Goal: Task Accomplishment & Management: Use online tool/utility

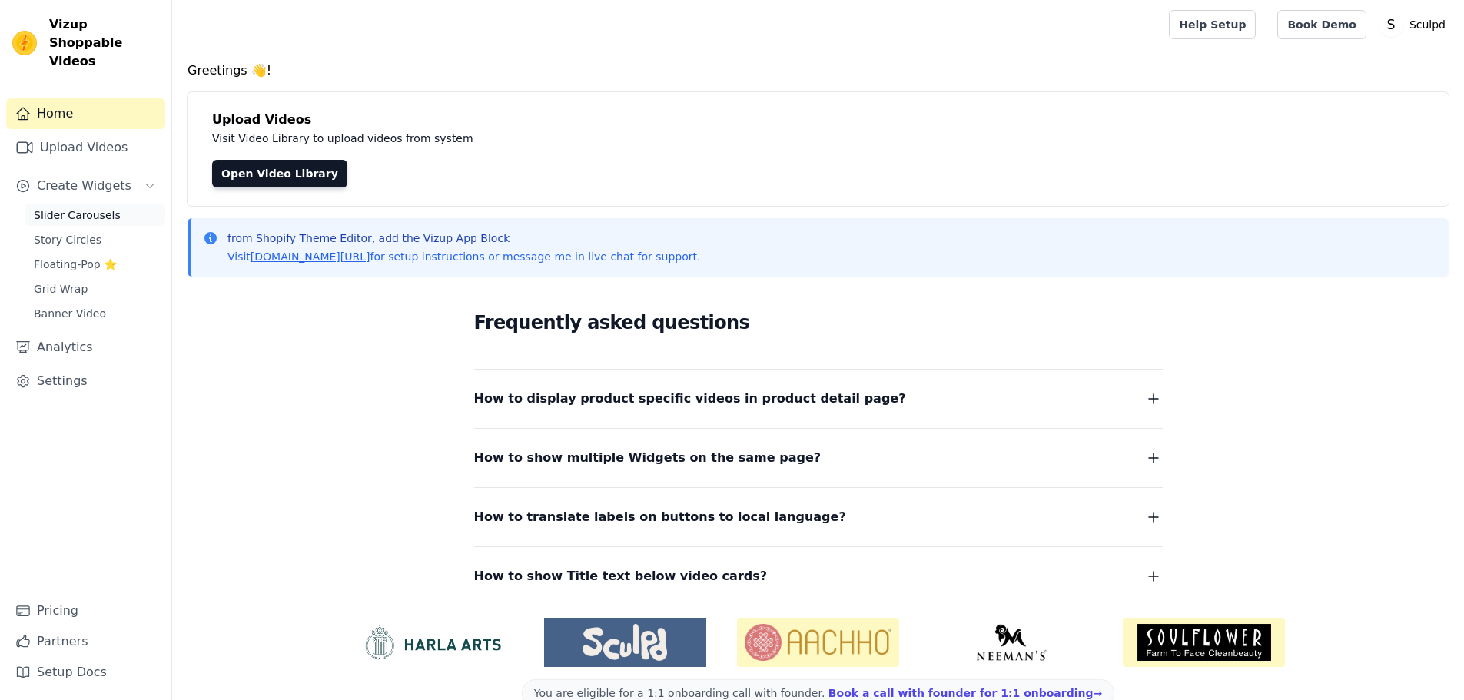
click at [93, 207] on span "Slider Carousels" at bounding box center [77, 214] width 87 height 15
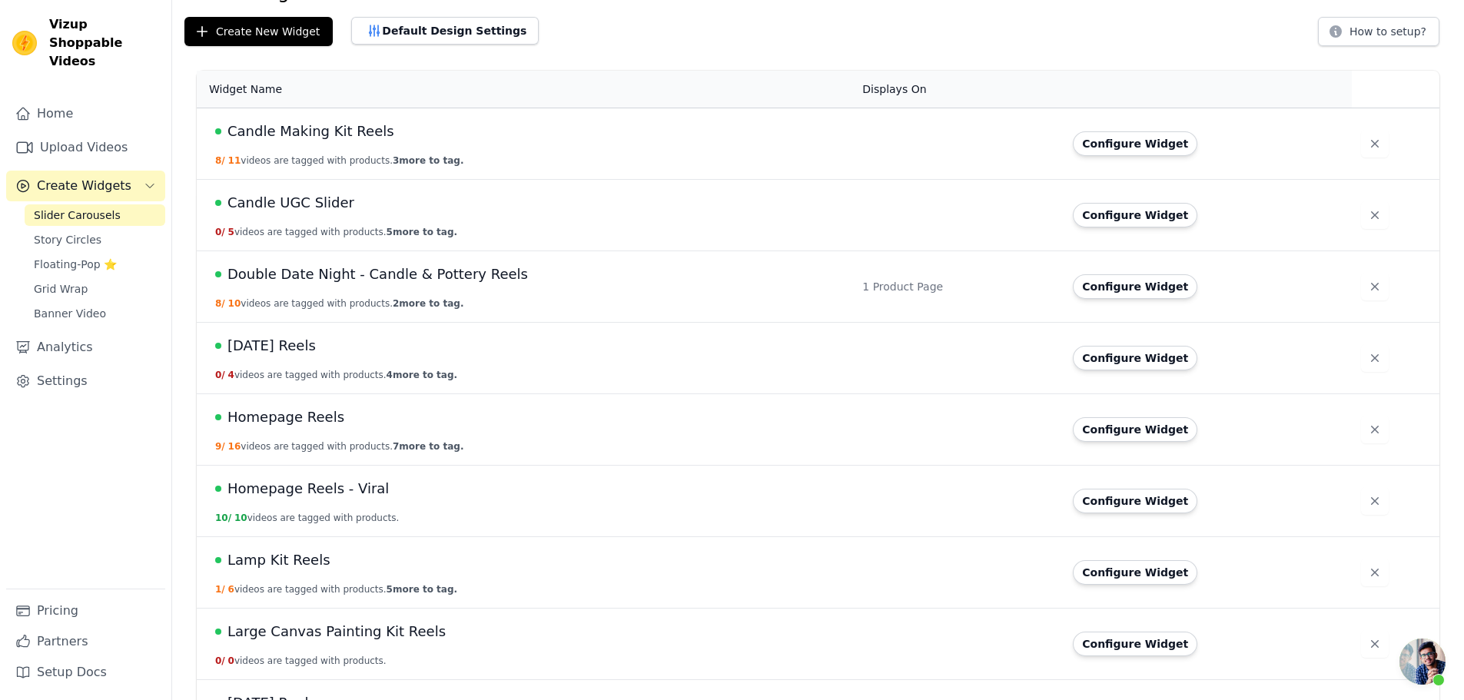
scroll to position [45, 0]
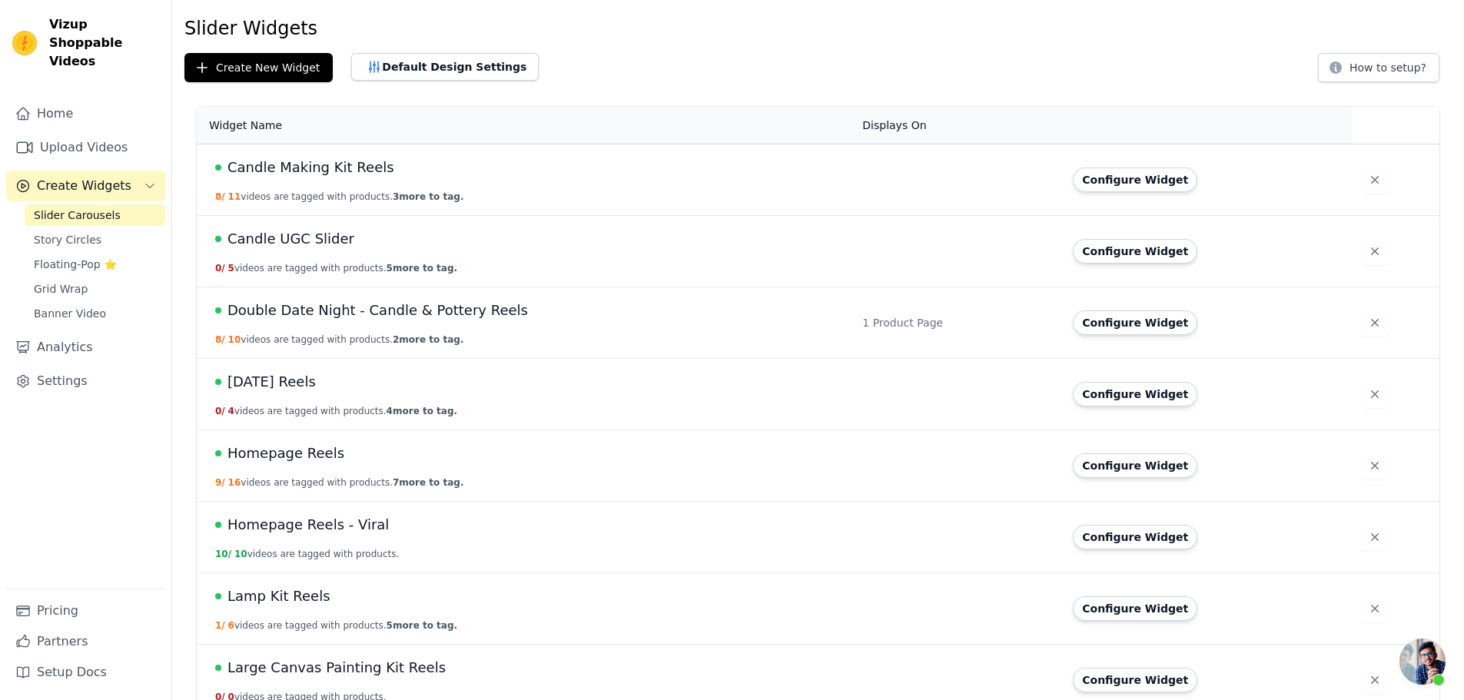
click at [297, 384] on span "[DATE] Reels" at bounding box center [271, 382] width 88 height 22
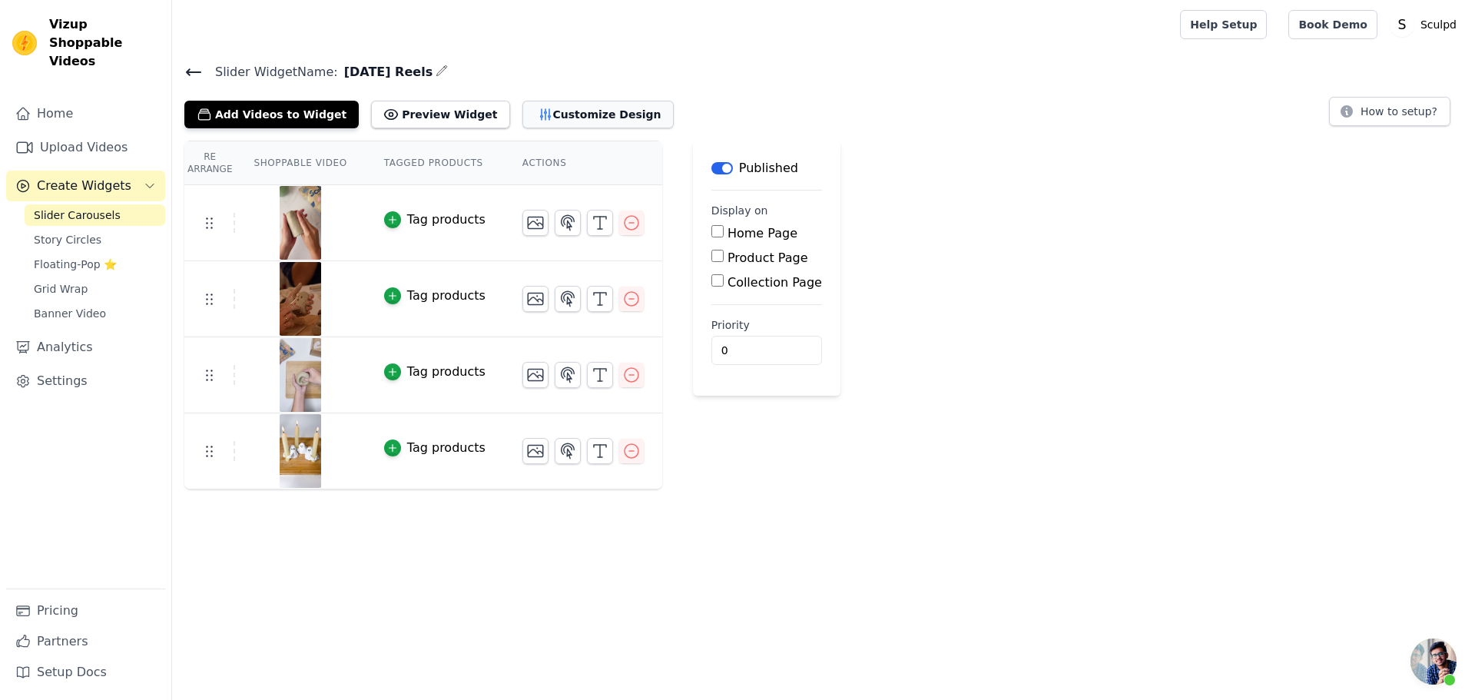
click at [559, 115] on button "Customize Design" at bounding box center [597, 115] width 151 height 28
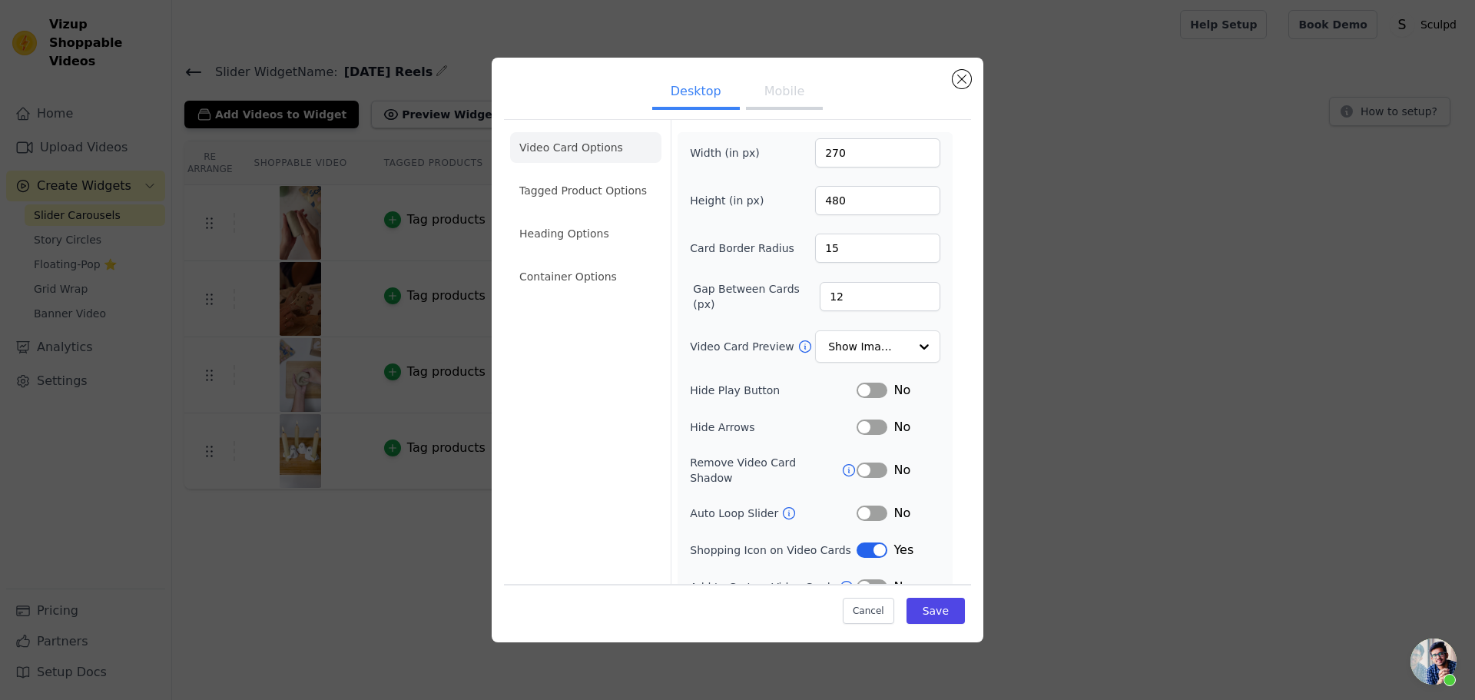
click at [772, 92] on button "Mobile" at bounding box center [784, 93] width 77 height 34
click at [670, 98] on button "Desktop" at bounding box center [696, 93] width 88 height 34
click at [568, 273] on li "Container Options" at bounding box center [585, 276] width 151 height 31
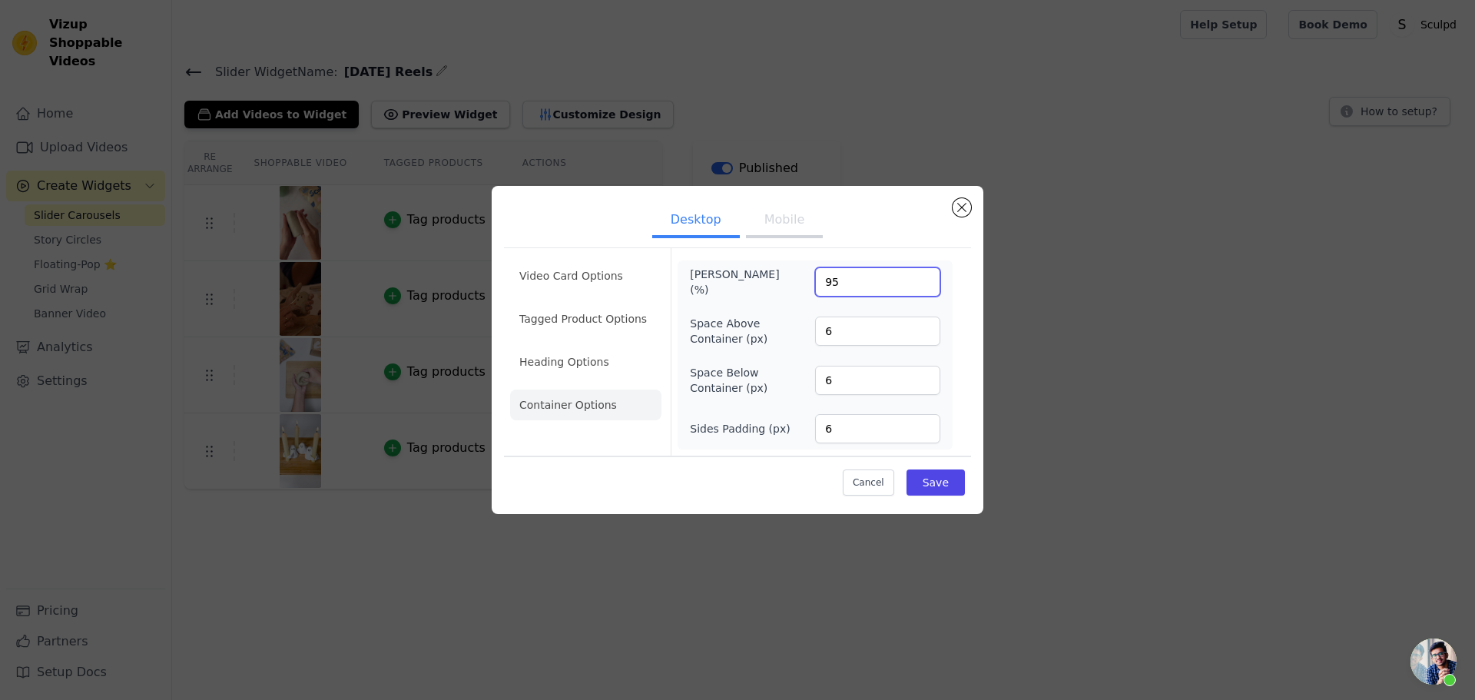
click at [822, 288] on input "95" at bounding box center [877, 281] width 125 height 29
type input "100"
click at [945, 482] on button "Save" at bounding box center [936, 482] width 58 height 26
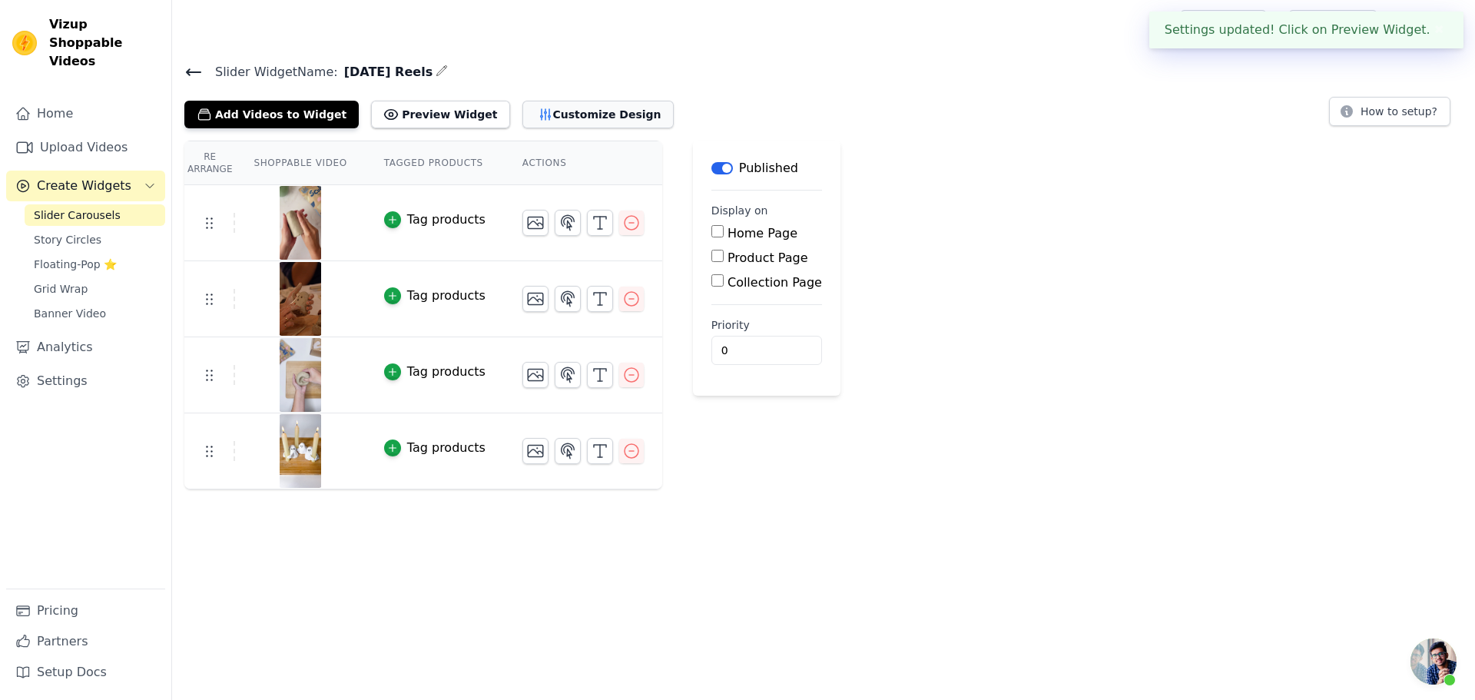
click at [542, 109] on button "Customize Design" at bounding box center [597, 115] width 151 height 28
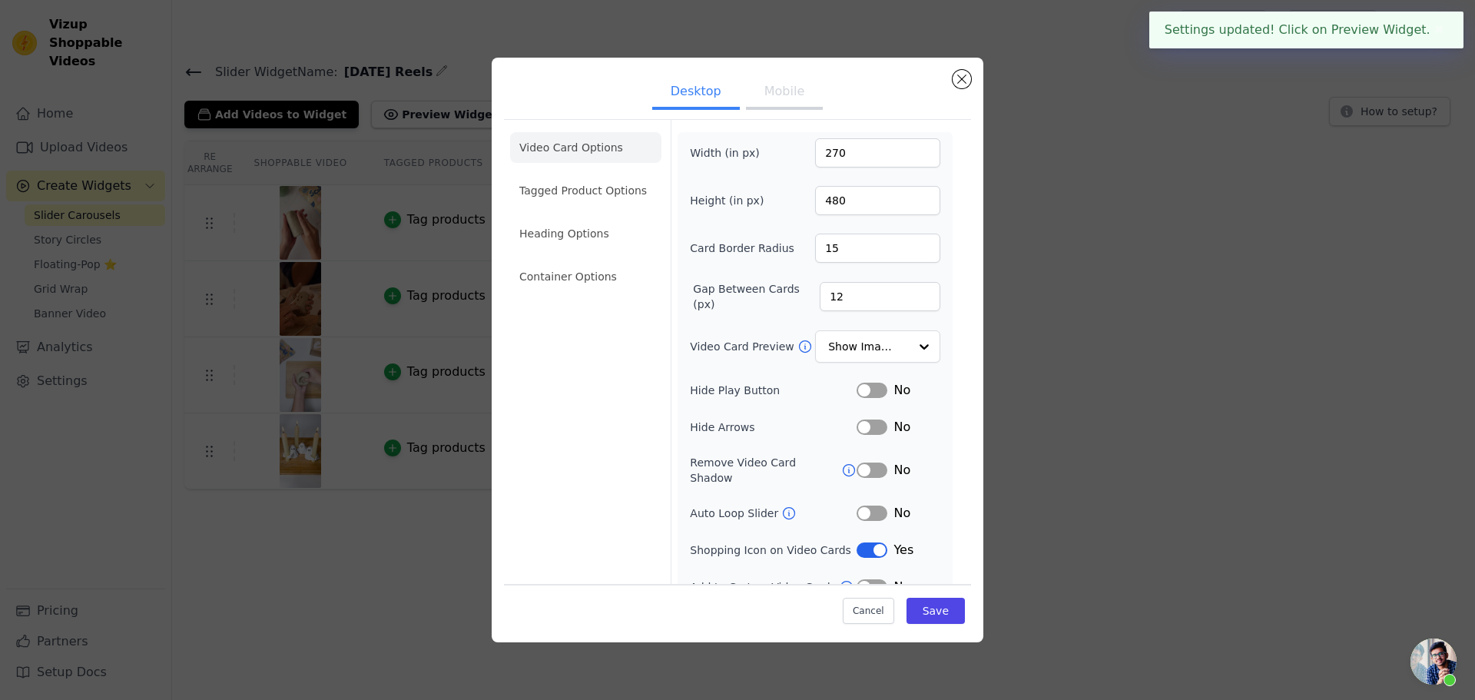
click at [791, 98] on button "Mobile" at bounding box center [784, 93] width 77 height 34
click at [555, 286] on li "Container Options" at bounding box center [585, 276] width 151 height 31
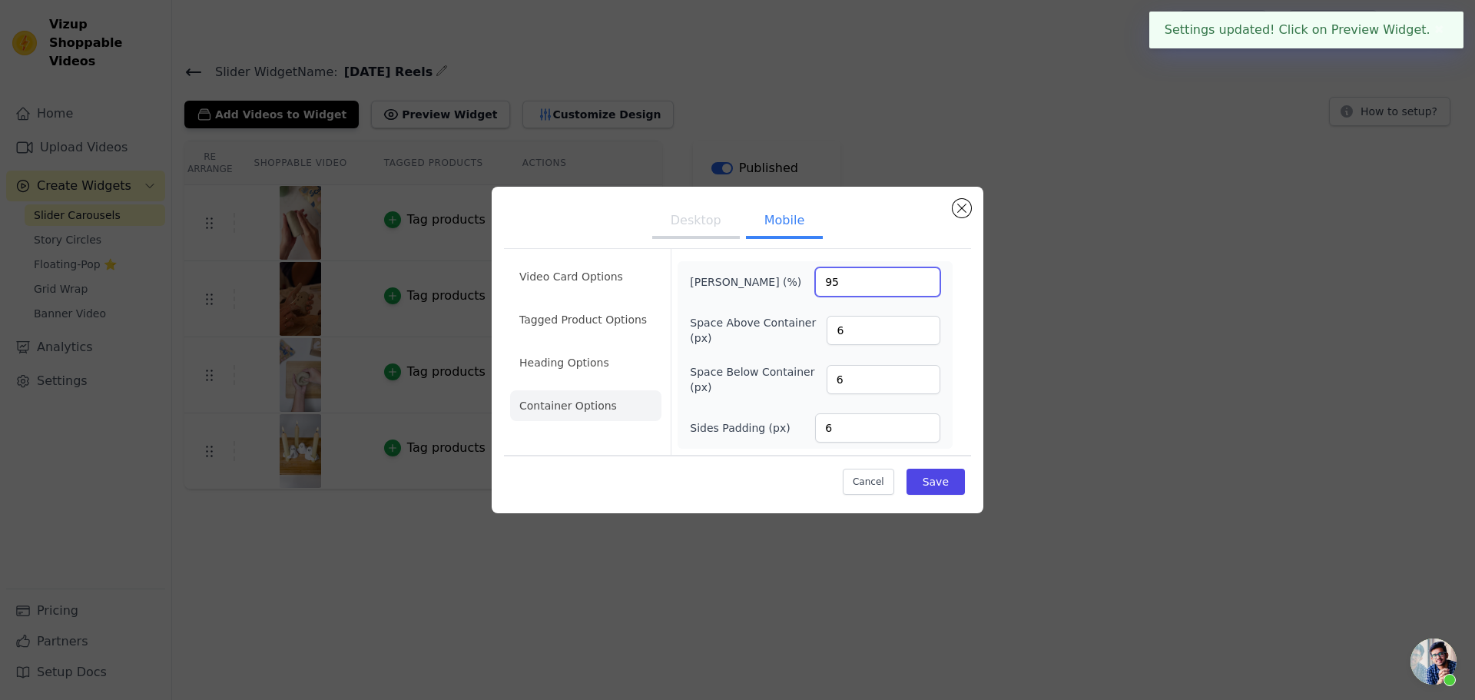
click at [830, 284] on input "95" at bounding box center [877, 281] width 125 height 29
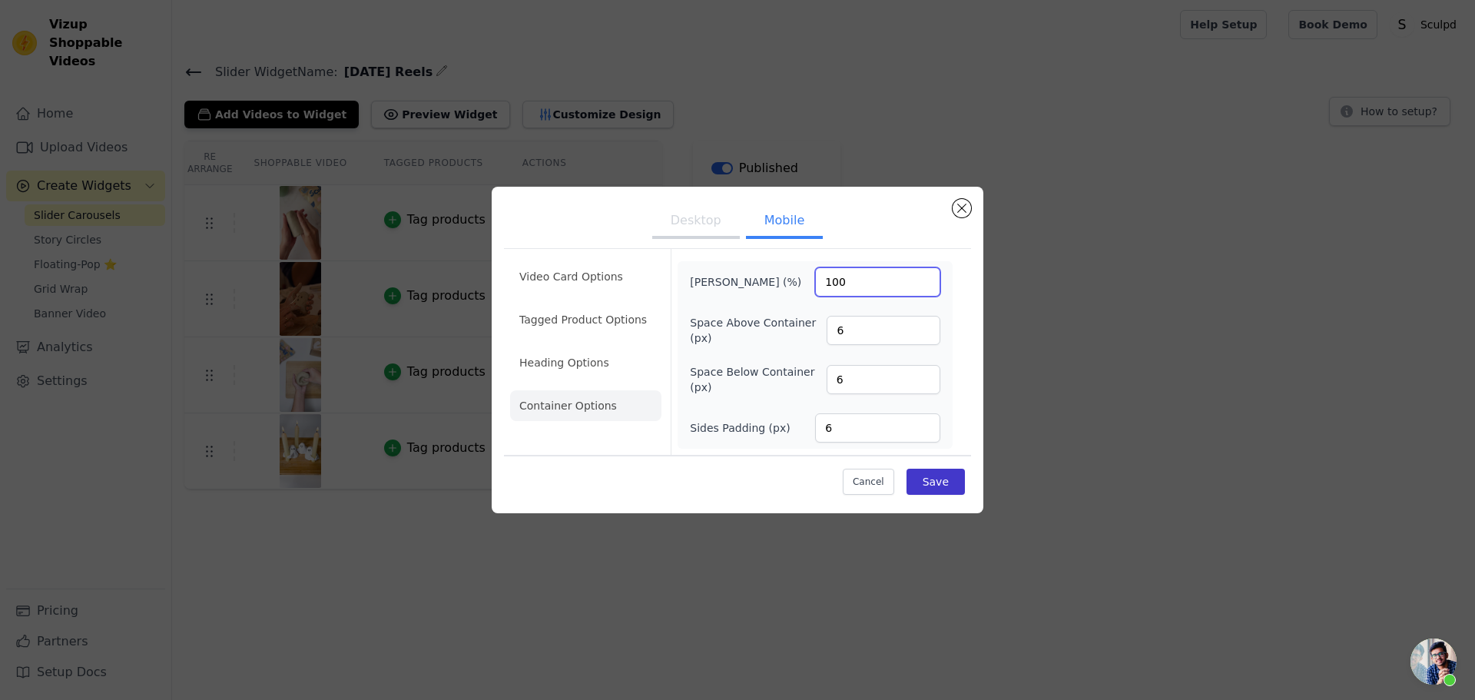
type input "100"
click at [927, 490] on button "Save" at bounding box center [936, 482] width 58 height 26
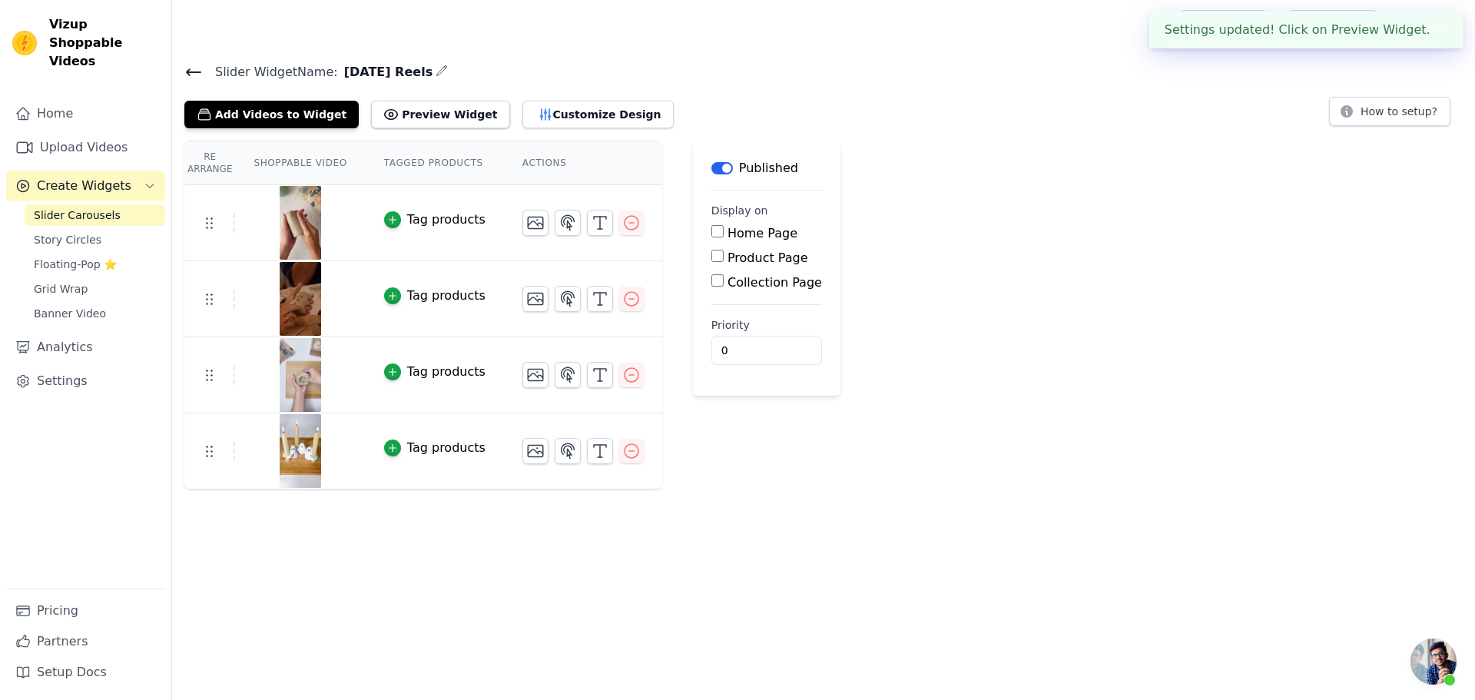
click at [533, 110] on button "Customize Design" at bounding box center [597, 115] width 151 height 28
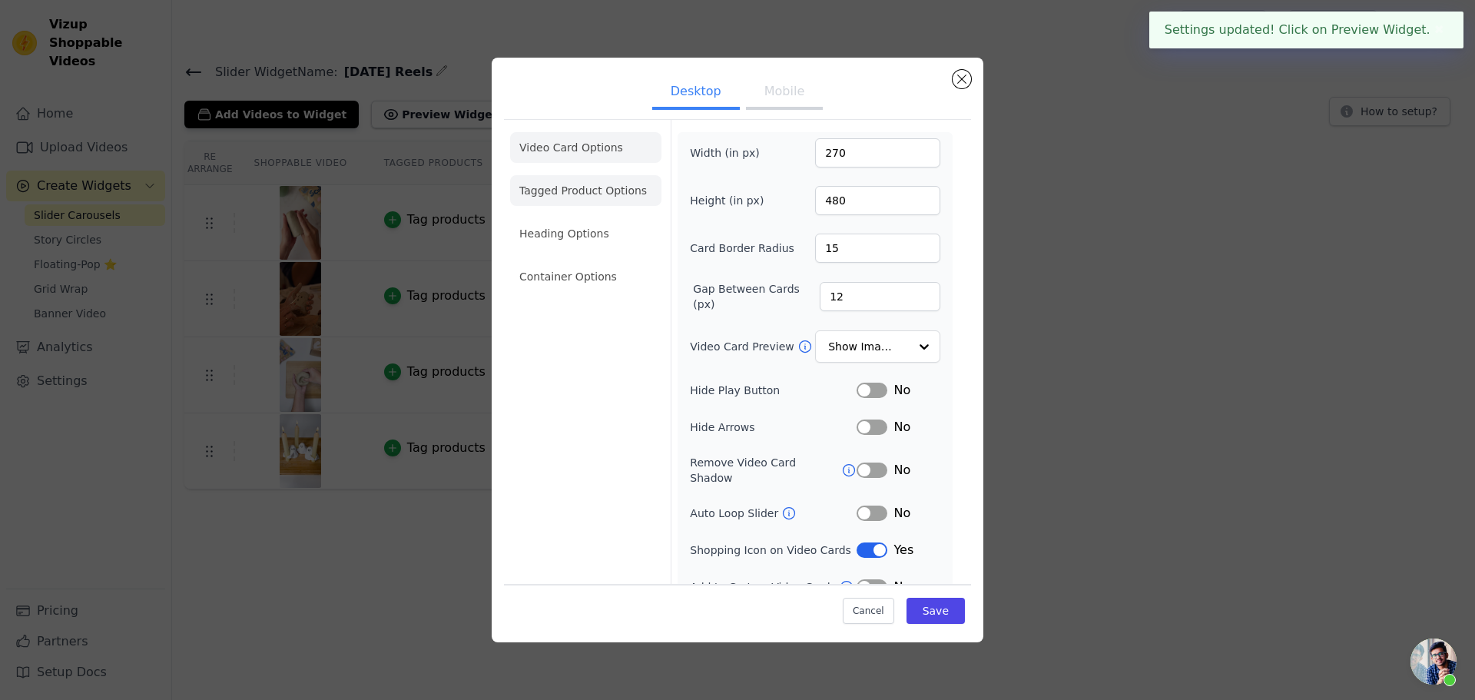
click at [570, 180] on li "Tagged Product Options" at bounding box center [585, 190] width 151 height 31
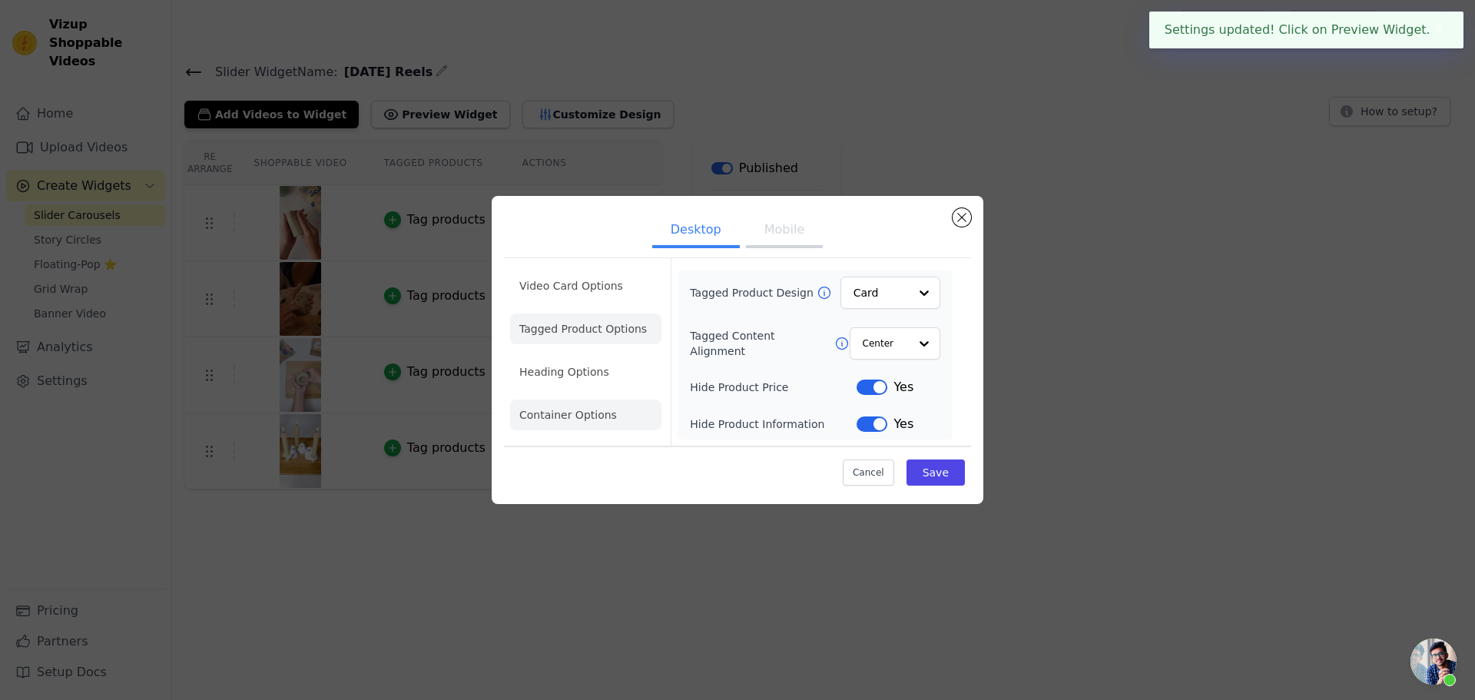
click at [586, 416] on li "Container Options" at bounding box center [585, 415] width 151 height 31
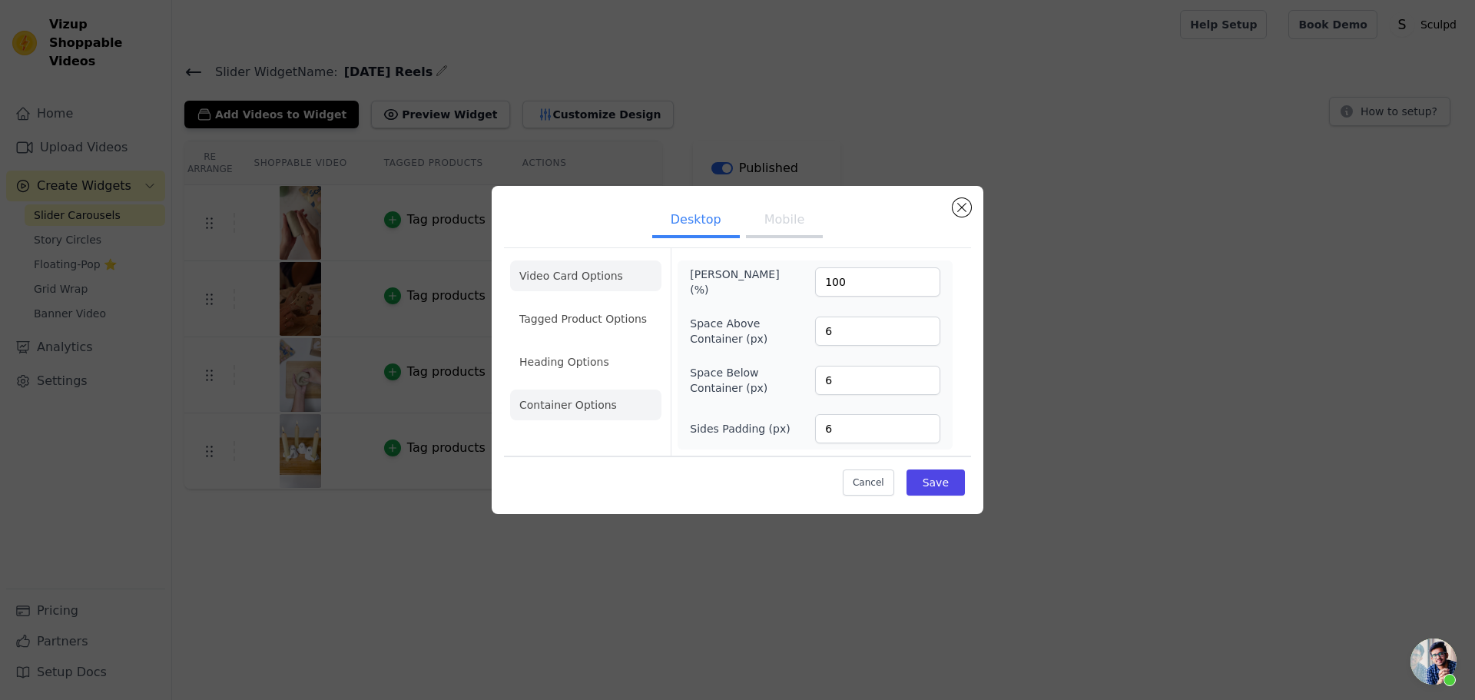
click at [562, 284] on li "Video Card Options" at bounding box center [585, 275] width 151 height 31
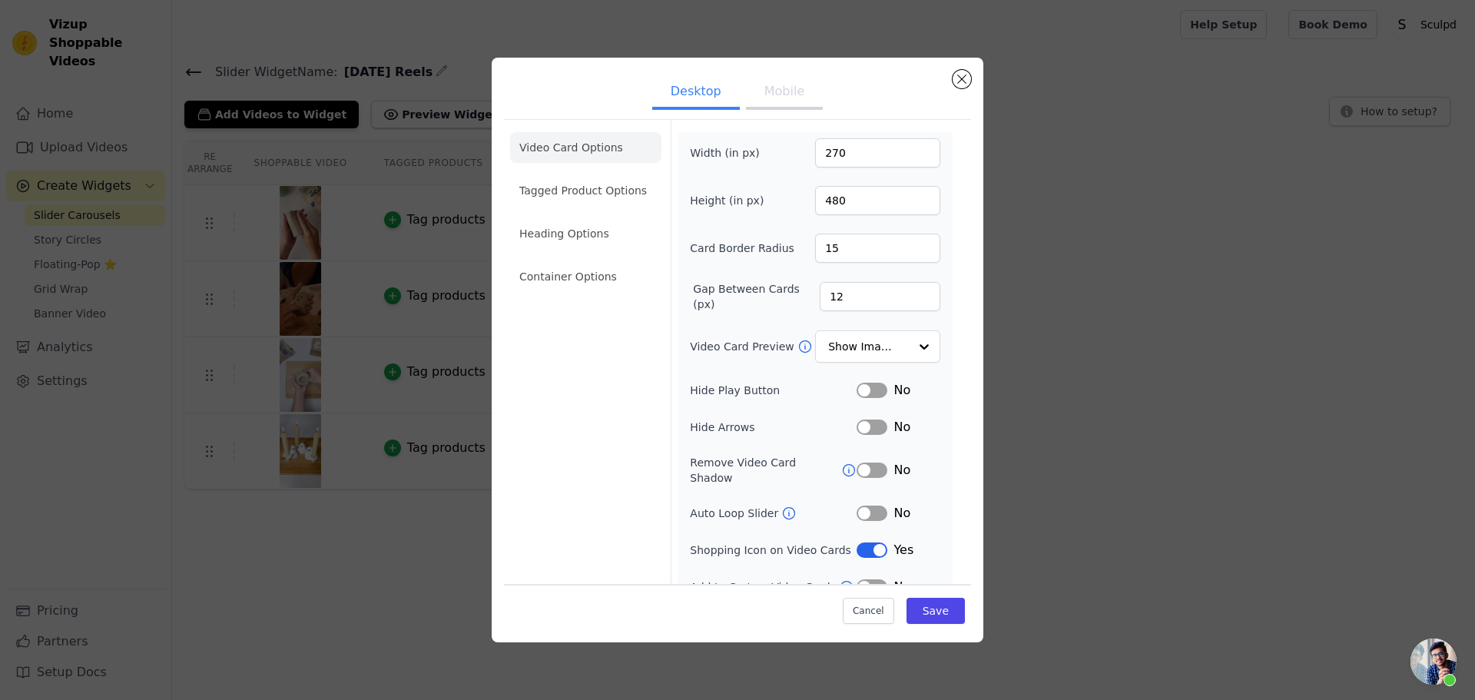
click at [762, 103] on button "Mobile" at bounding box center [784, 93] width 77 height 34
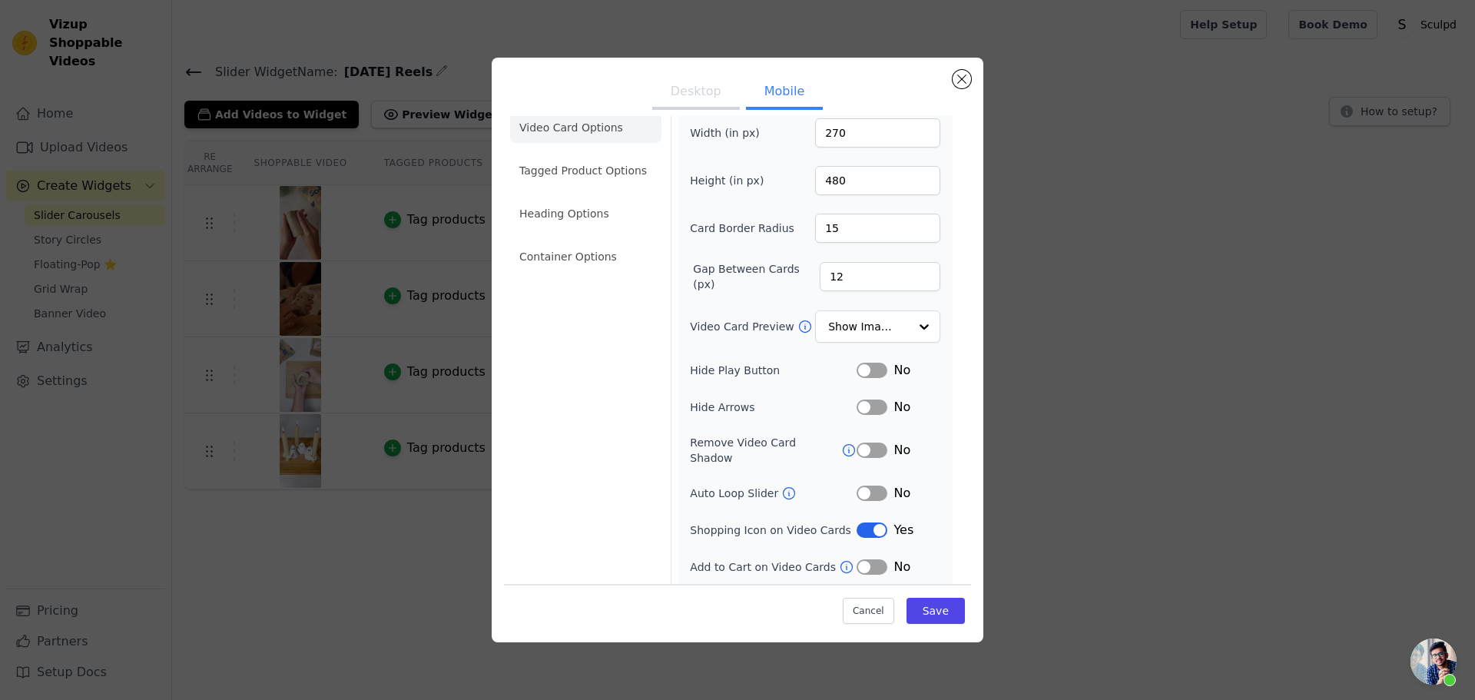
scroll to position [48, 0]
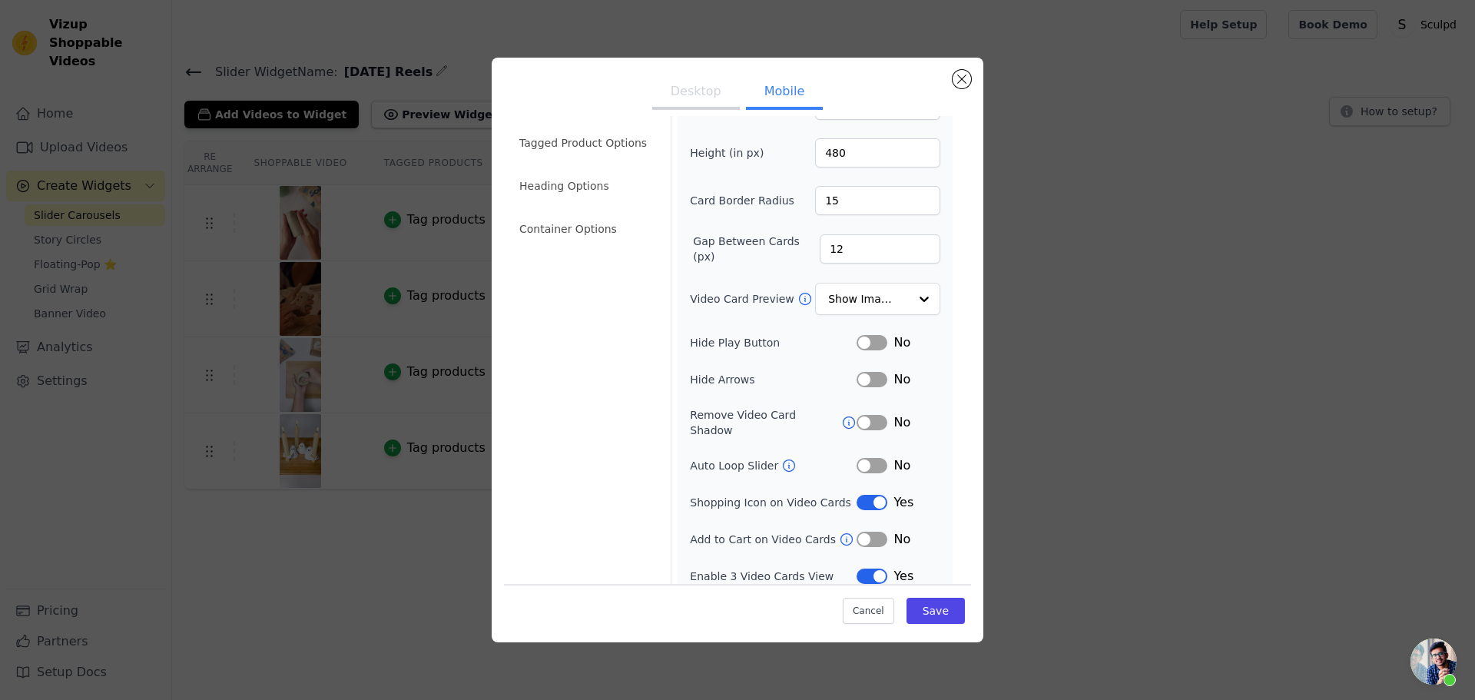
click at [873, 379] on button "Label" at bounding box center [872, 379] width 31 height 15
click at [933, 612] on button "Save" at bounding box center [936, 611] width 58 height 26
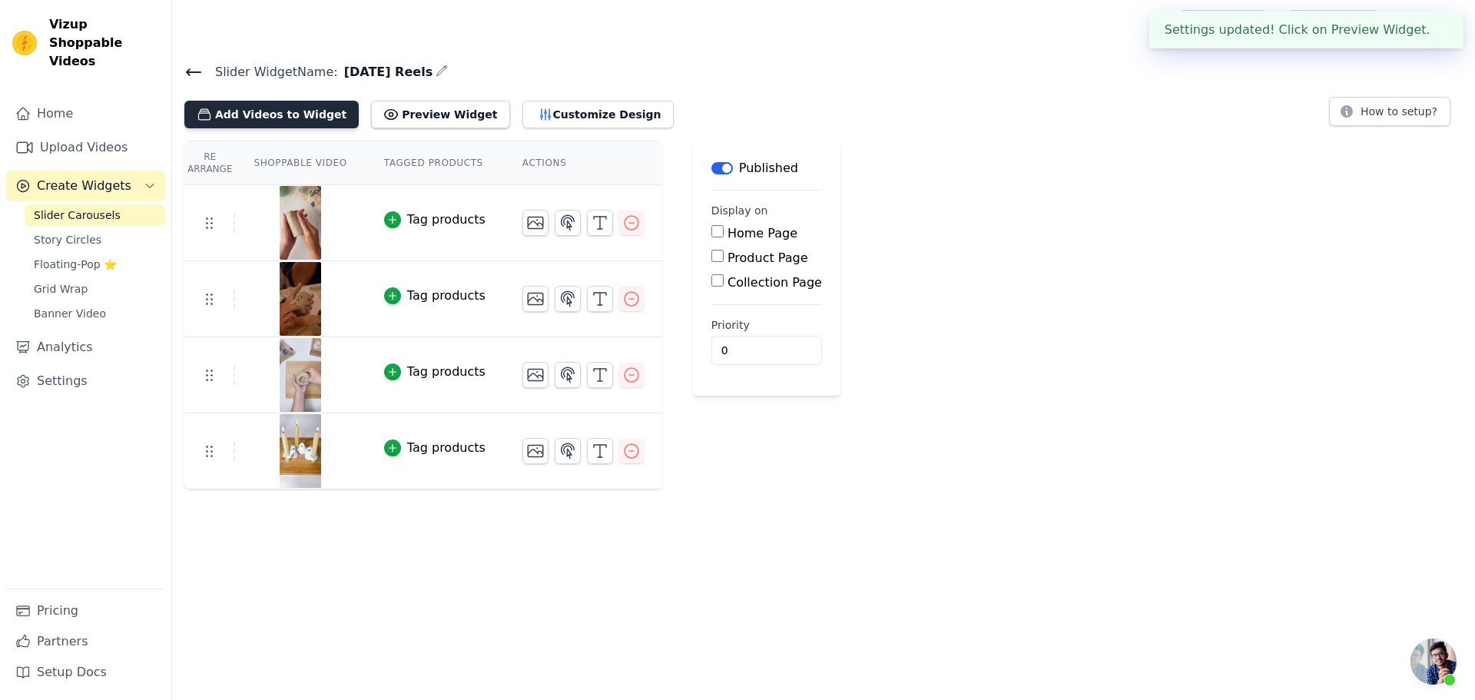
click at [280, 120] on button "Add Videos to Widget" at bounding box center [271, 115] width 174 height 28
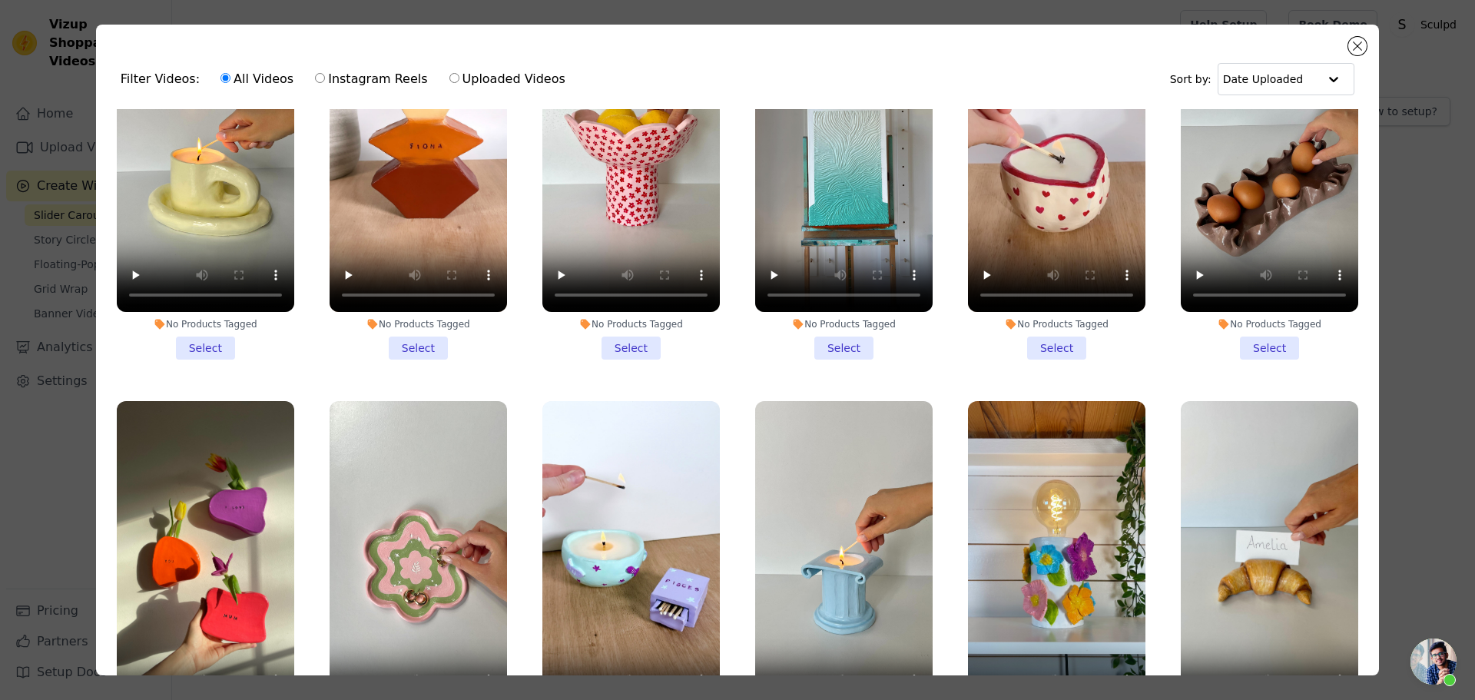
scroll to position [2305, 0]
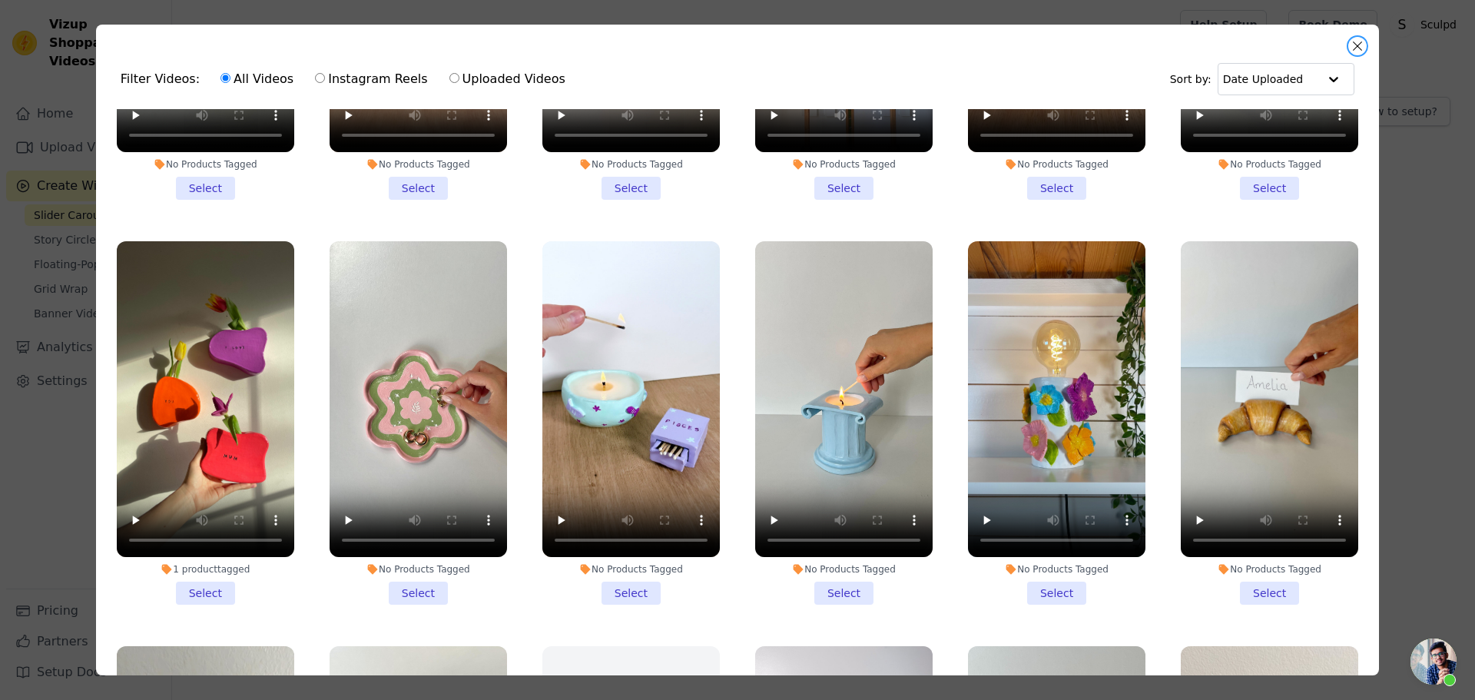
click at [1361, 51] on button "Close modal" at bounding box center [1357, 46] width 18 height 18
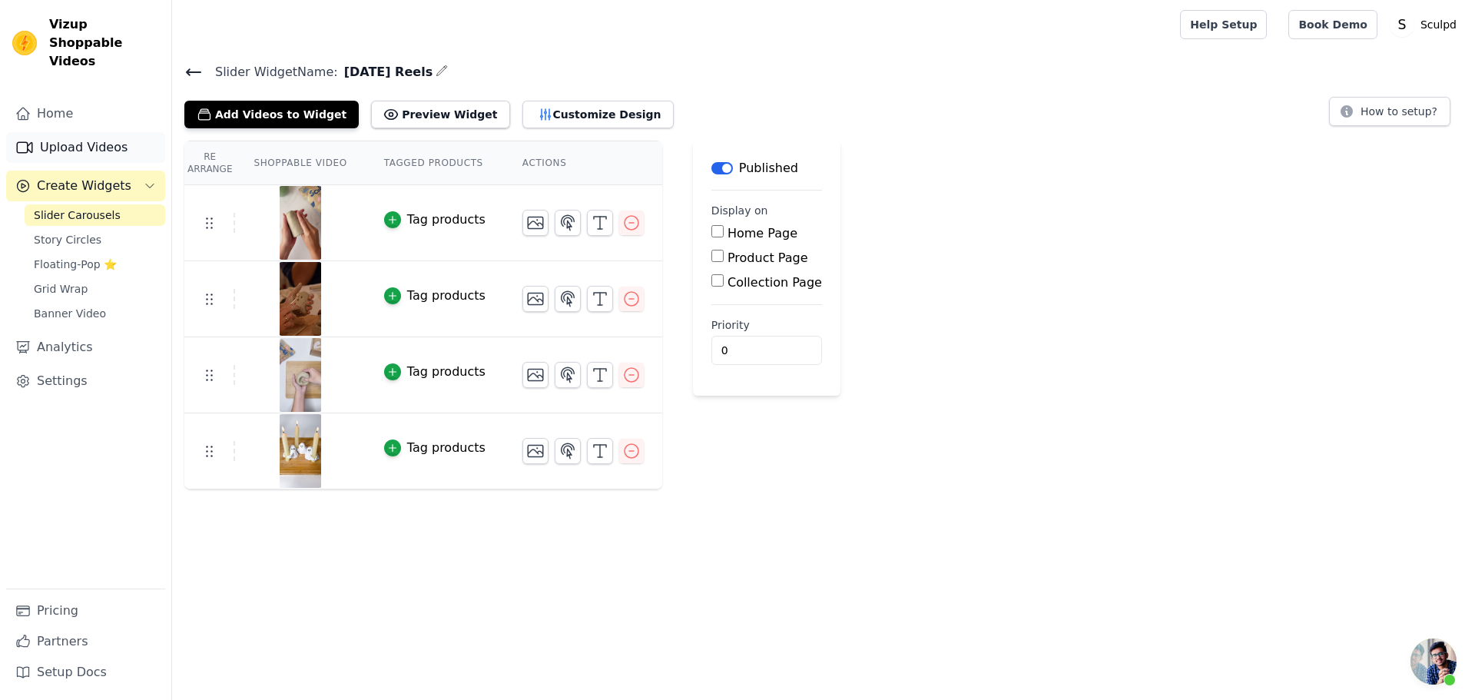
click at [83, 133] on link "Upload Videos" at bounding box center [85, 147] width 159 height 31
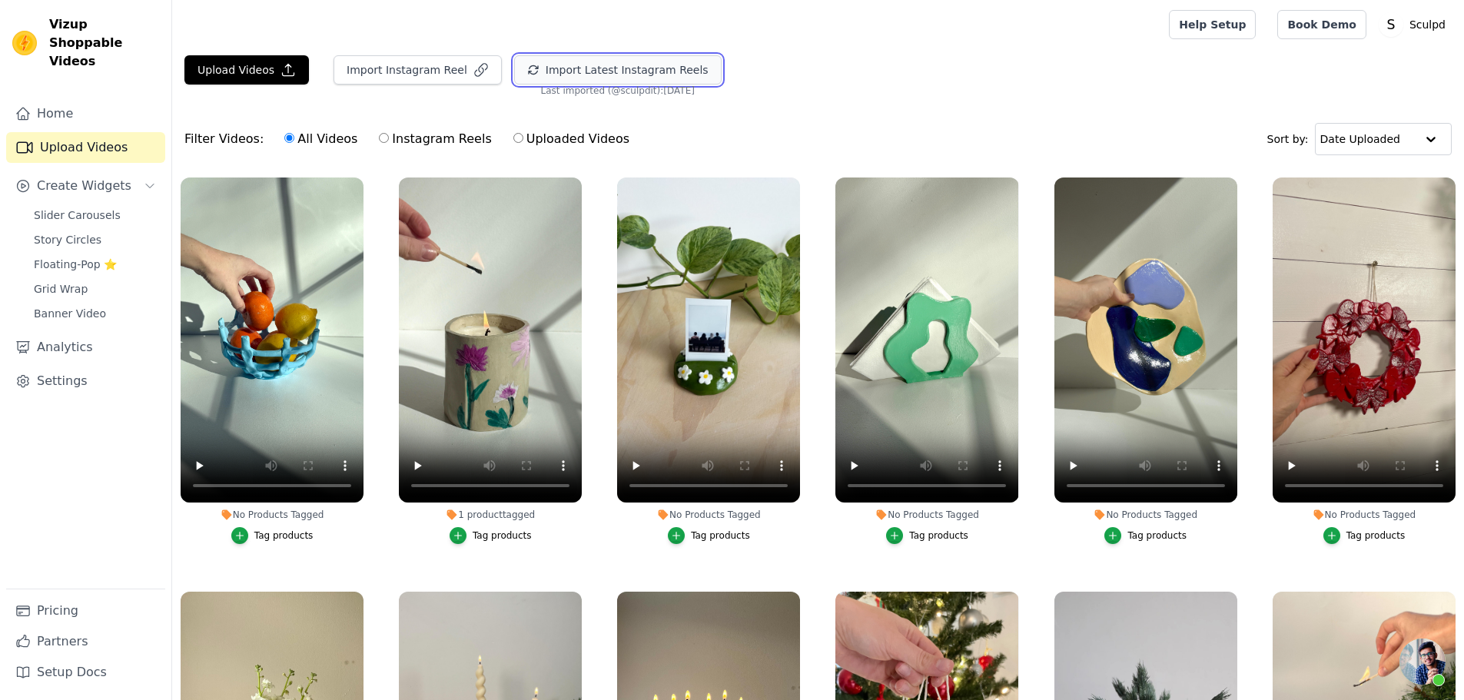
click at [619, 77] on button "Import Latest Instagram Reels" at bounding box center [617, 69] width 207 height 29
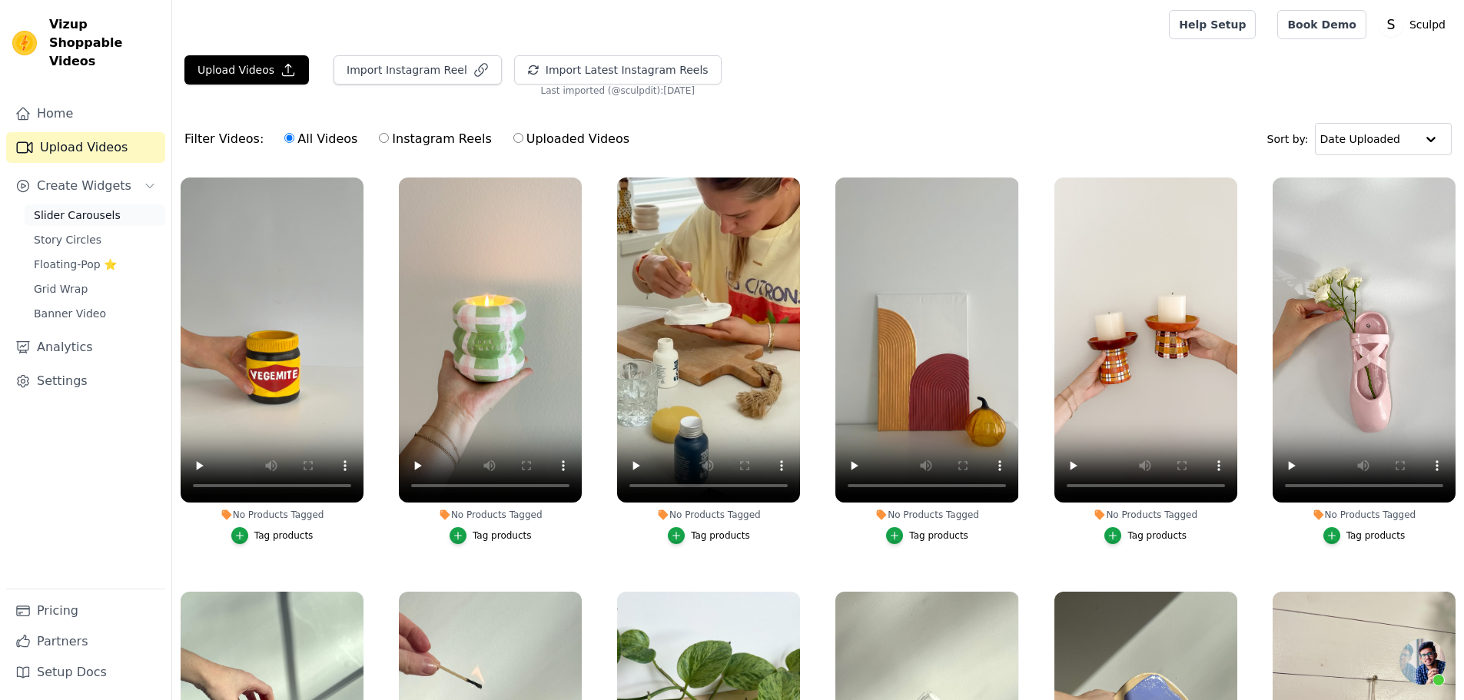
click at [70, 207] on span "Slider Carousels" at bounding box center [77, 214] width 87 height 15
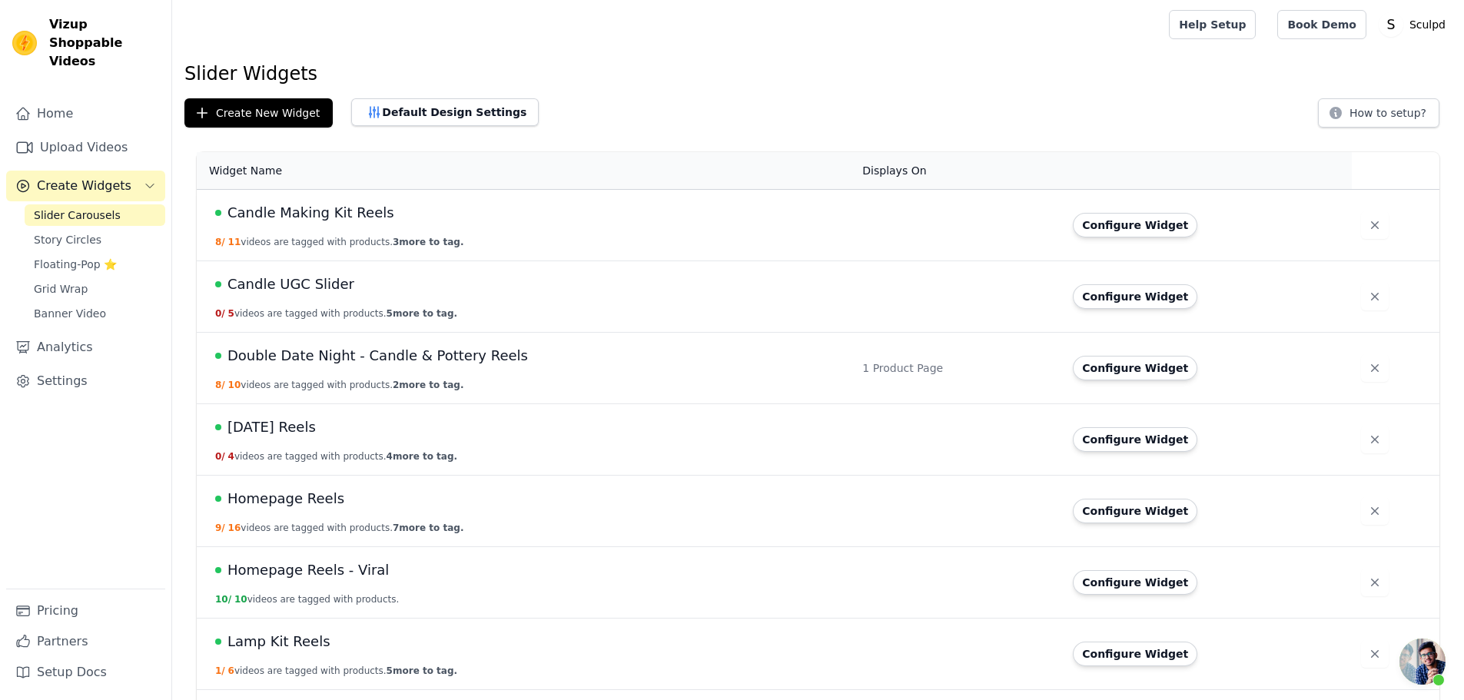
click at [266, 429] on span "[DATE] Reels" at bounding box center [271, 427] width 88 height 22
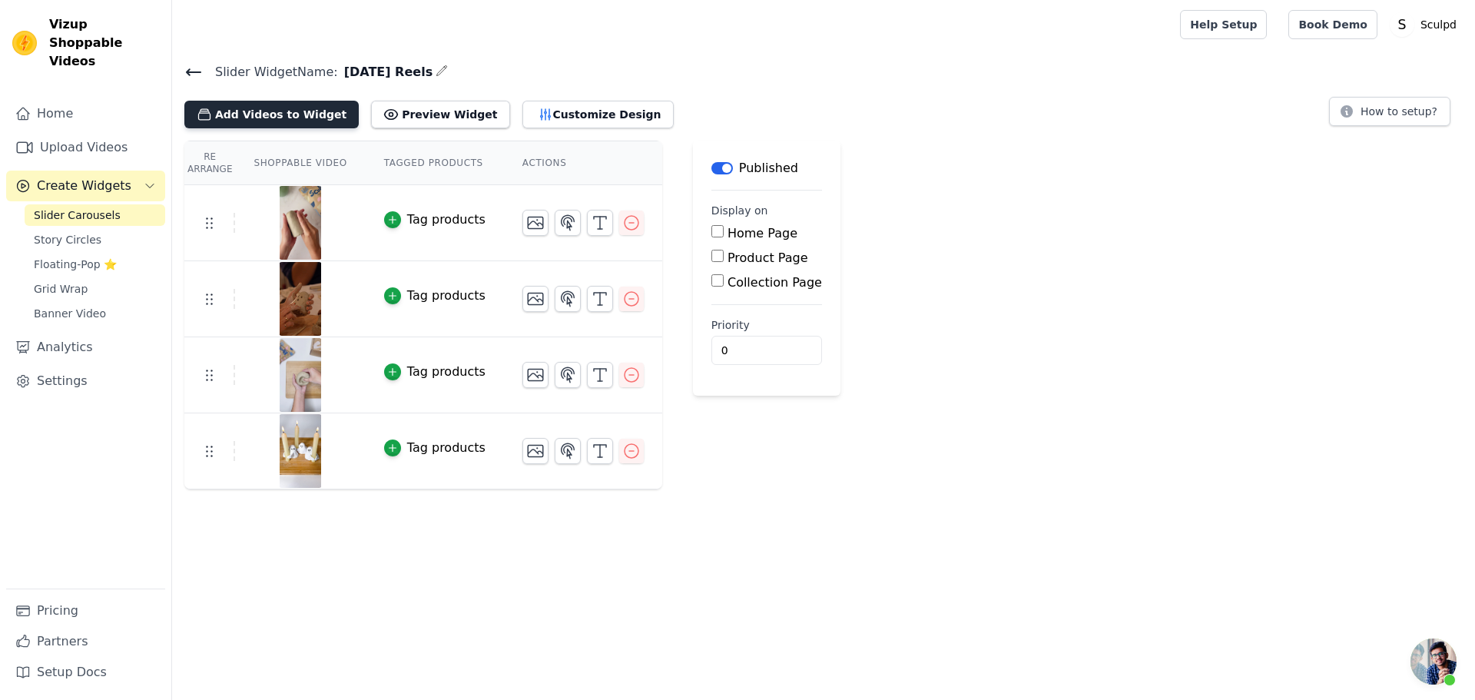
click at [236, 114] on button "Add Videos to Widget" at bounding box center [271, 115] width 174 height 28
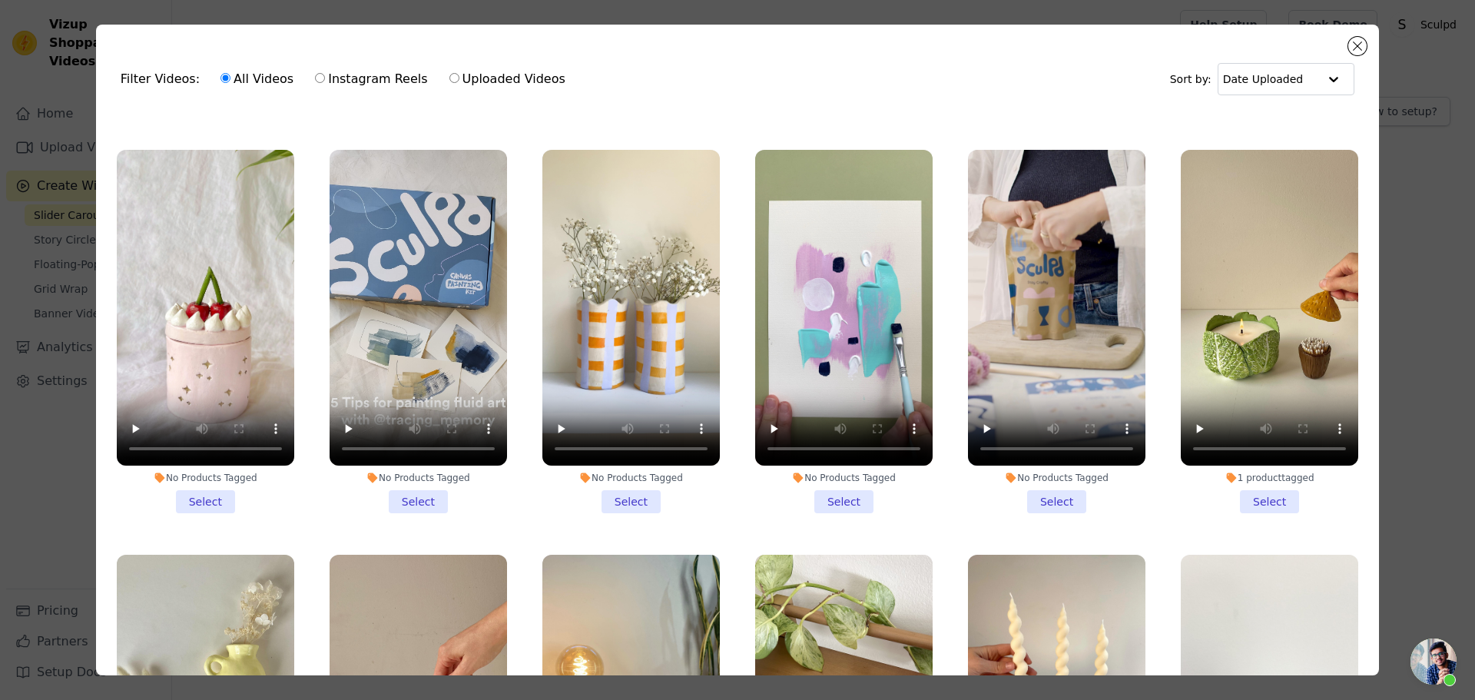
scroll to position [8592, 0]
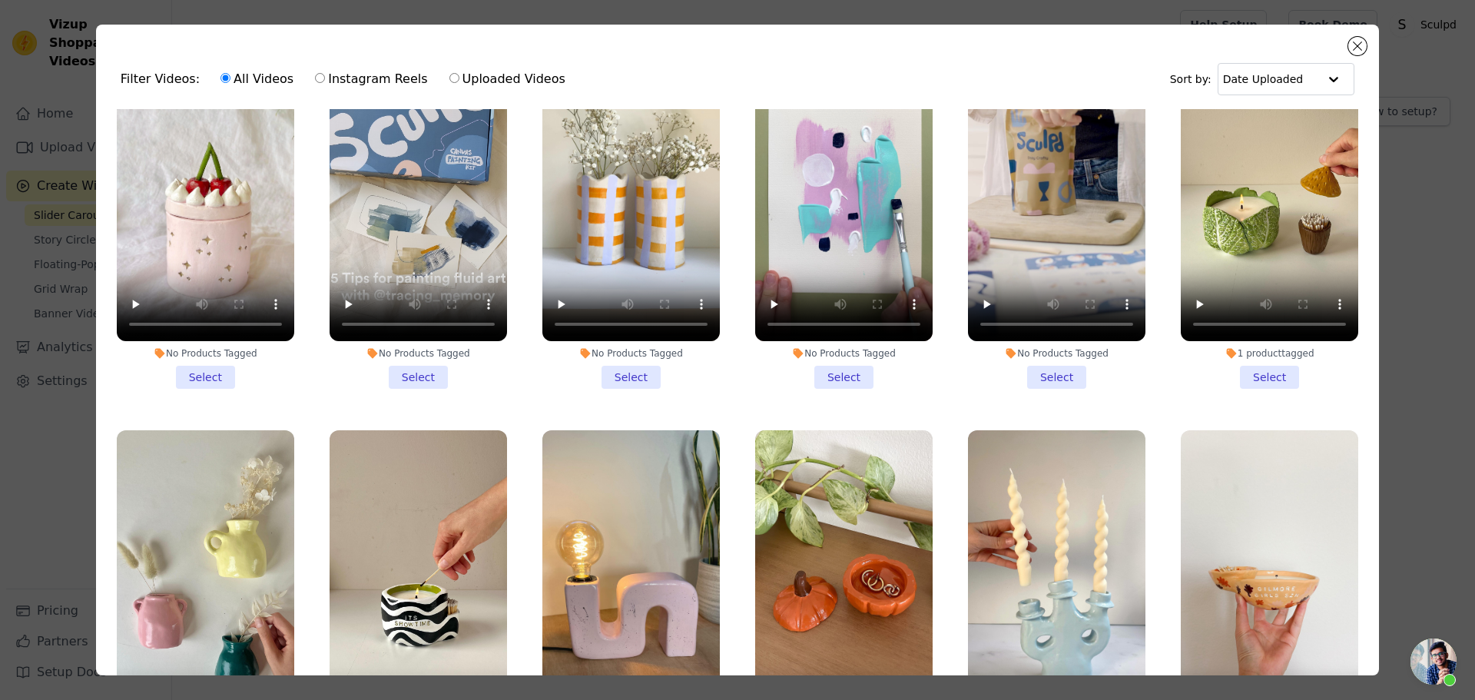
click at [834, 651] on li "No Products Tagged Select" at bounding box center [843, 611] width 177 height 363
click at [0, 0] on input "No Products Tagged Select" at bounding box center [0, 0] width 0 height 0
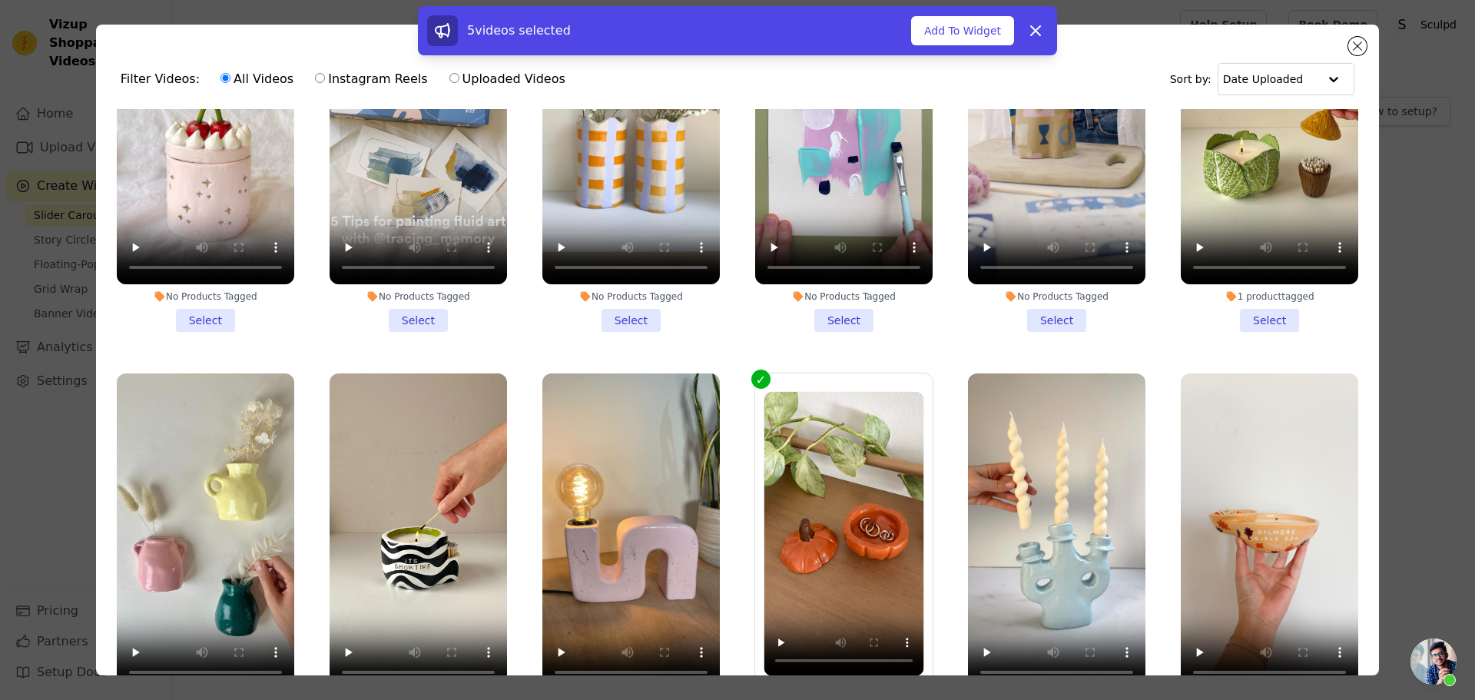
scroll to position [8746, 0]
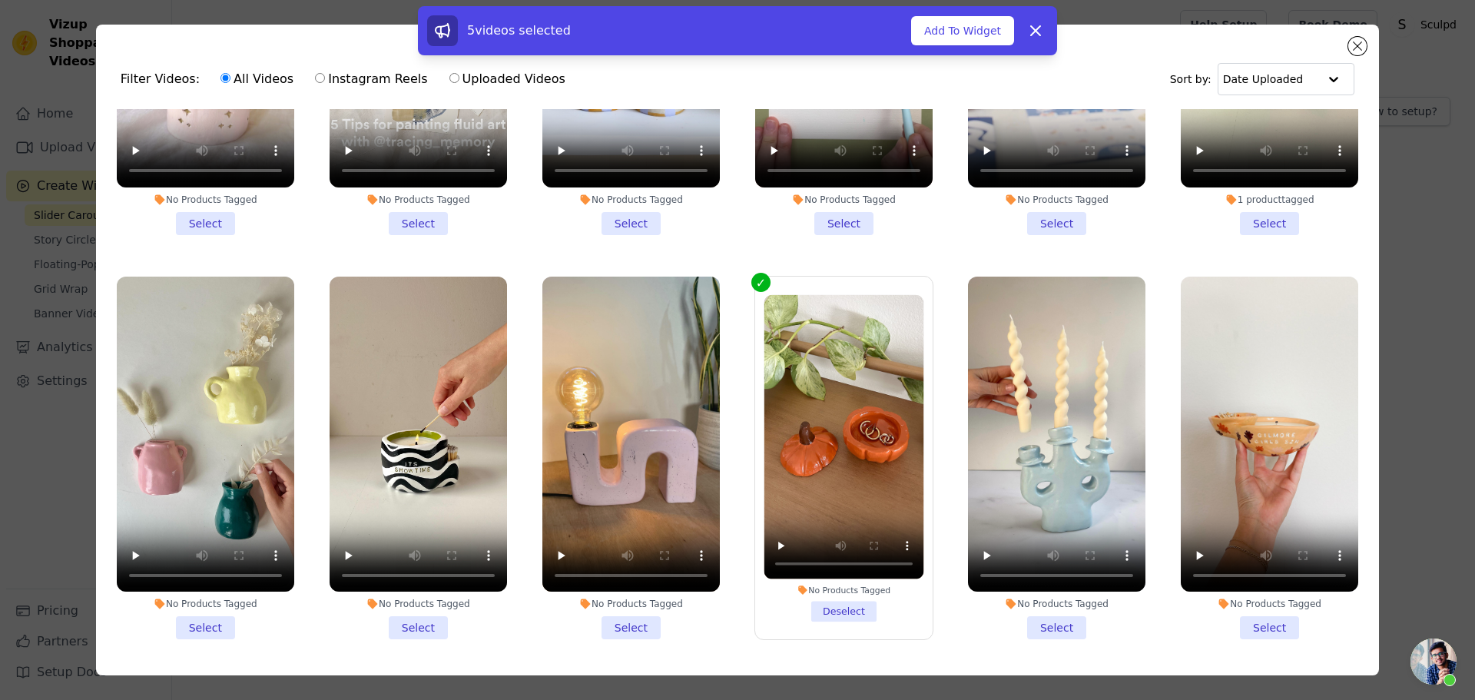
drag, startPoint x: 1262, startPoint y: 492, endPoint x: 1220, endPoint y: 506, distance: 43.5
click at [1262, 492] on li "No Products Tagged Select" at bounding box center [1269, 458] width 177 height 363
click at [0, 0] on input "No Products Tagged Select" at bounding box center [0, 0] width 0 height 0
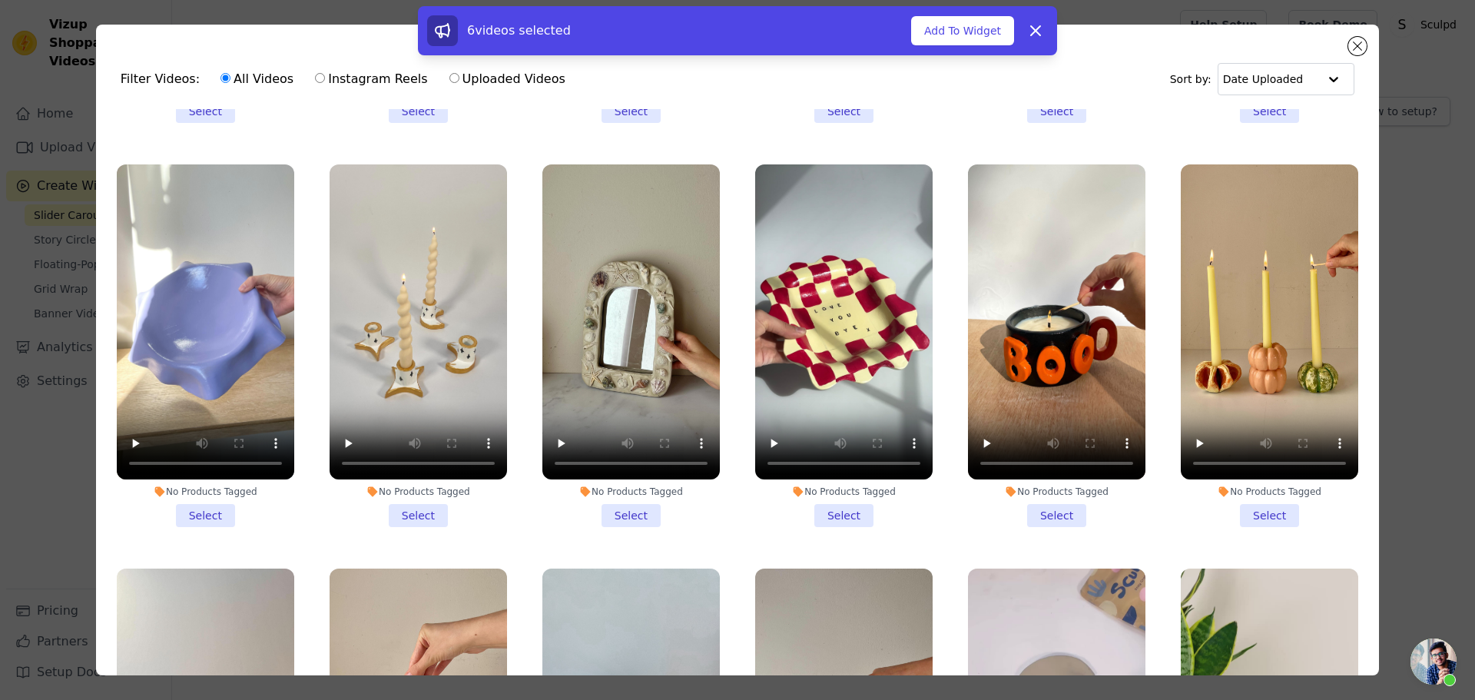
scroll to position [16727, 0]
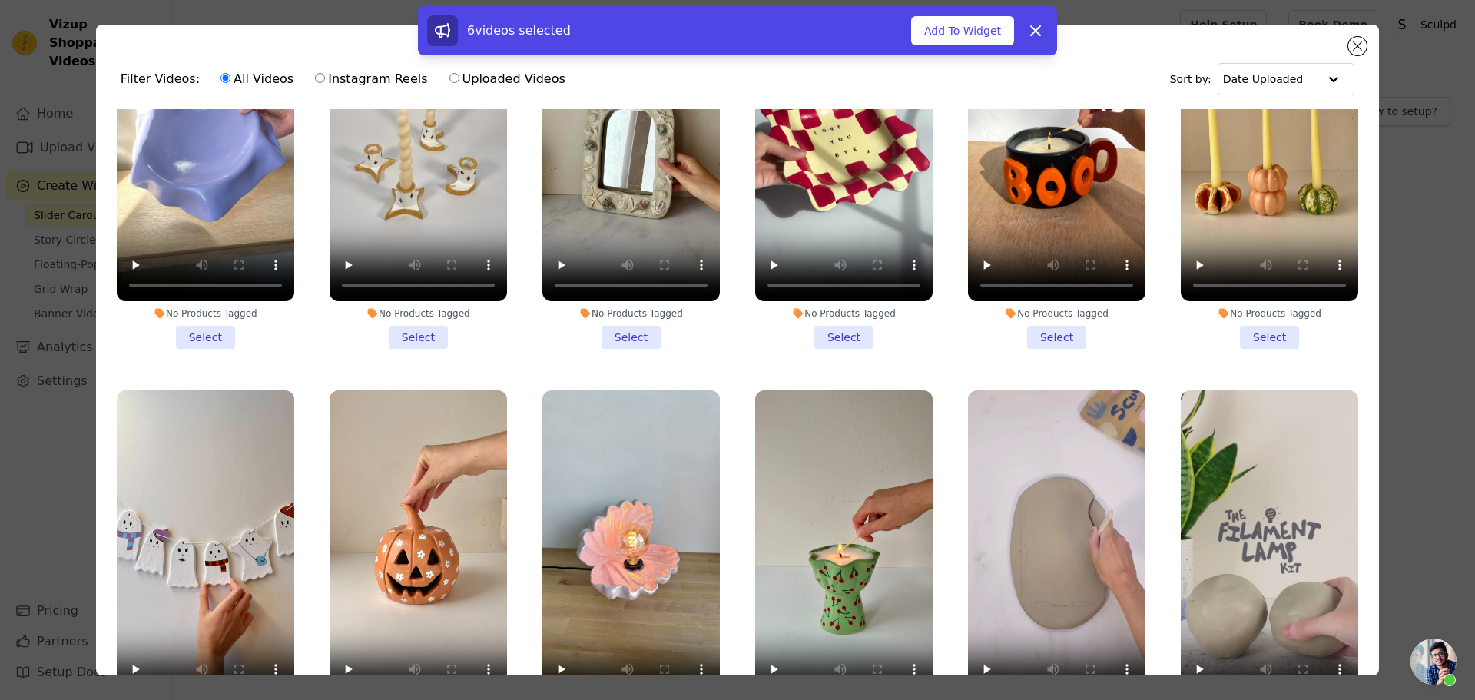
click at [418, 506] on li "1 product tagged Select" at bounding box center [418, 571] width 177 height 363
click at [0, 0] on input "1 product tagged Select" at bounding box center [0, 0] width 0 height 0
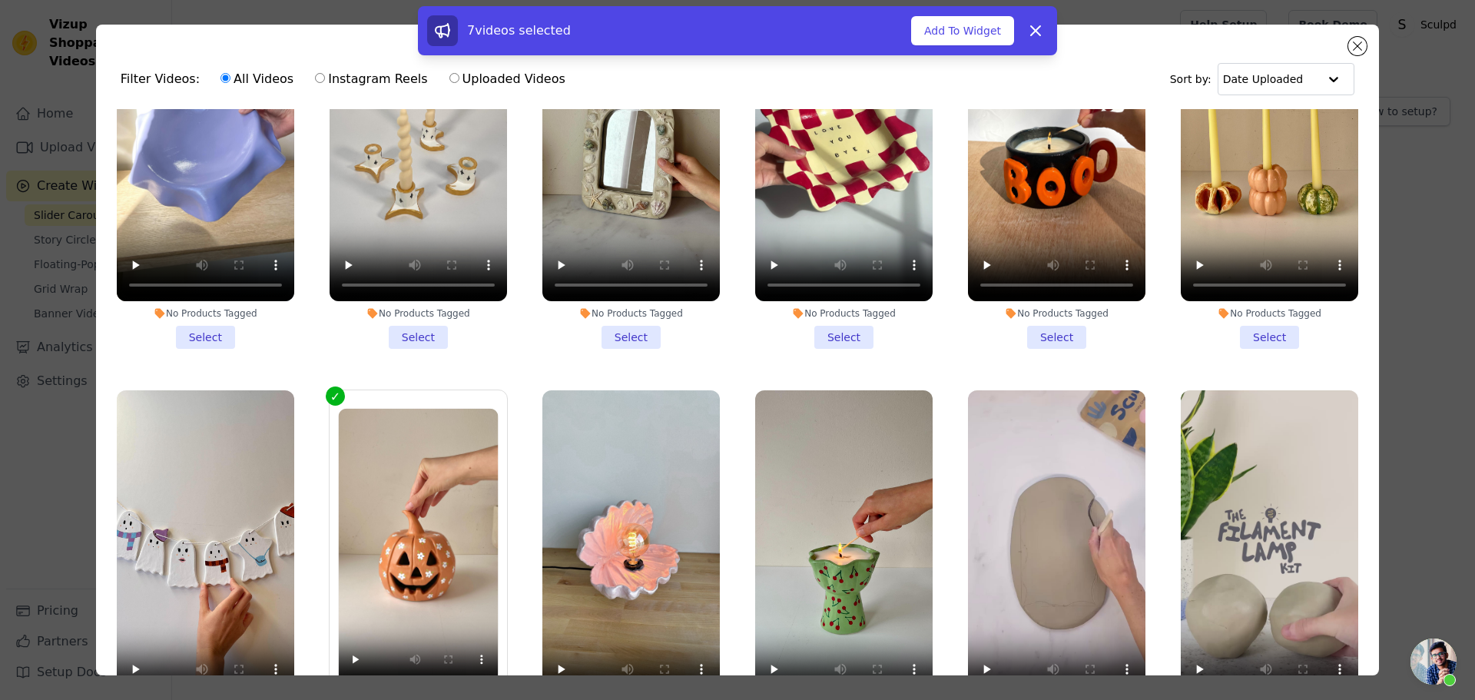
click at [197, 506] on li "No Products Tagged Select" at bounding box center [205, 571] width 177 height 363
click at [0, 0] on input "No Products Tagged Select" at bounding box center [0, 0] width 0 height 0
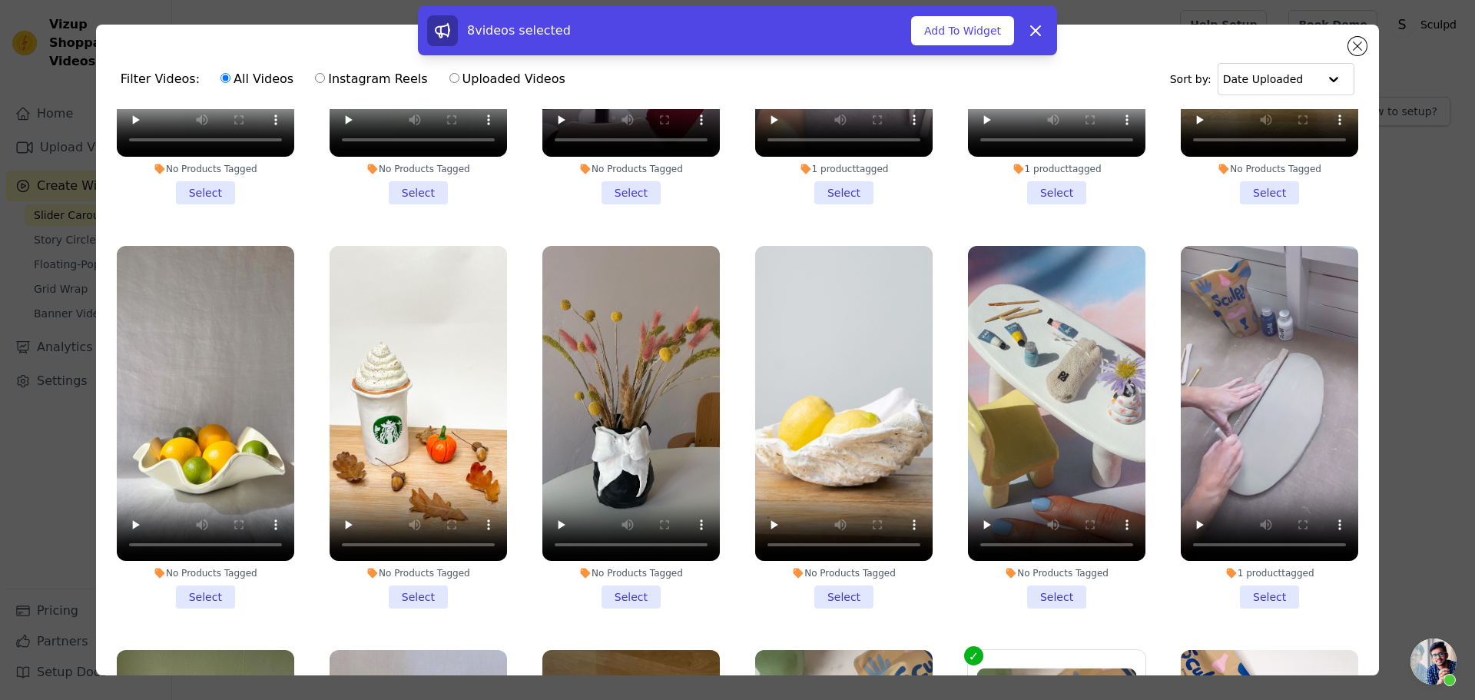
scroll to position [20568, 0]
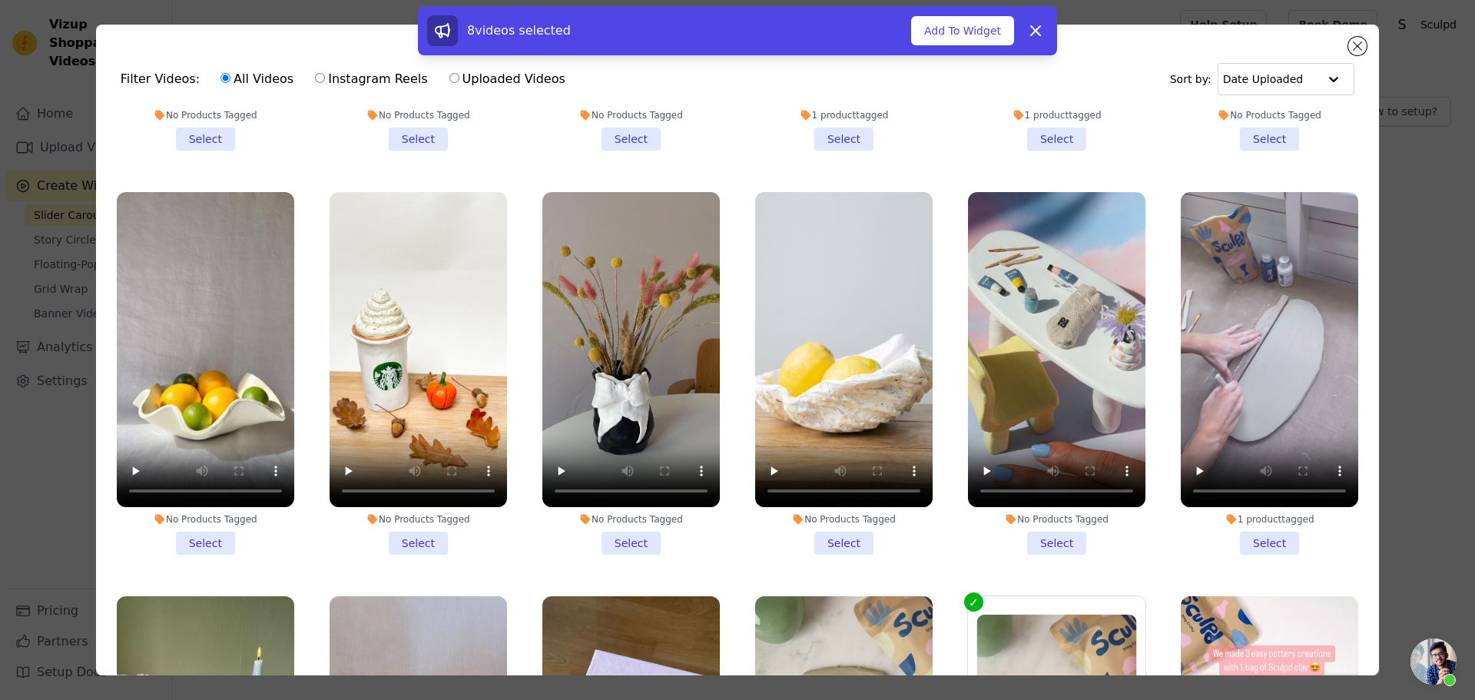
click at [0, 0] on input "No Products Tagged Select" at bounding box center [0, 0] width 0 height 0
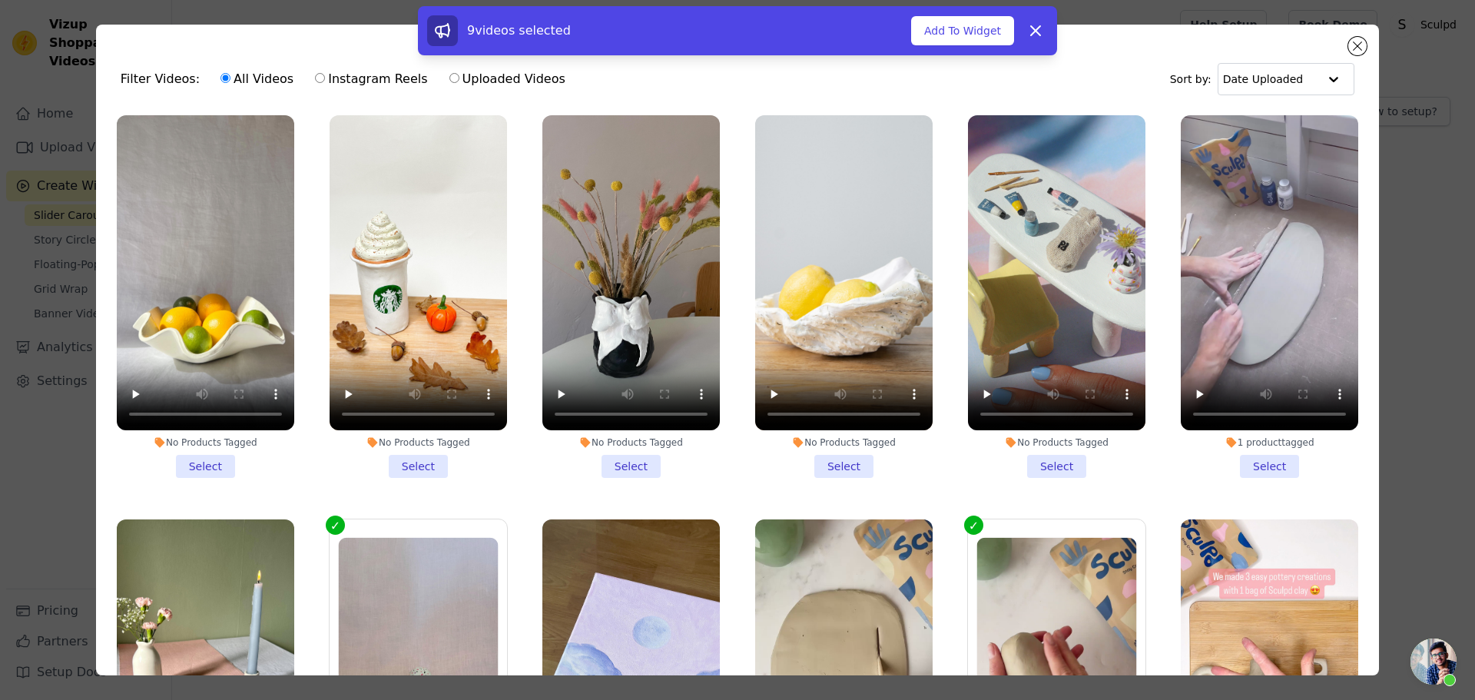
click at [1031, 553] on li "No Products Tagged Deselect" at bounding box center [1057, 701] width 160 height 327
click at [0, 0] on input "No Products Tagged Deselect" at bounding box center [0, 0] width 0 height 0
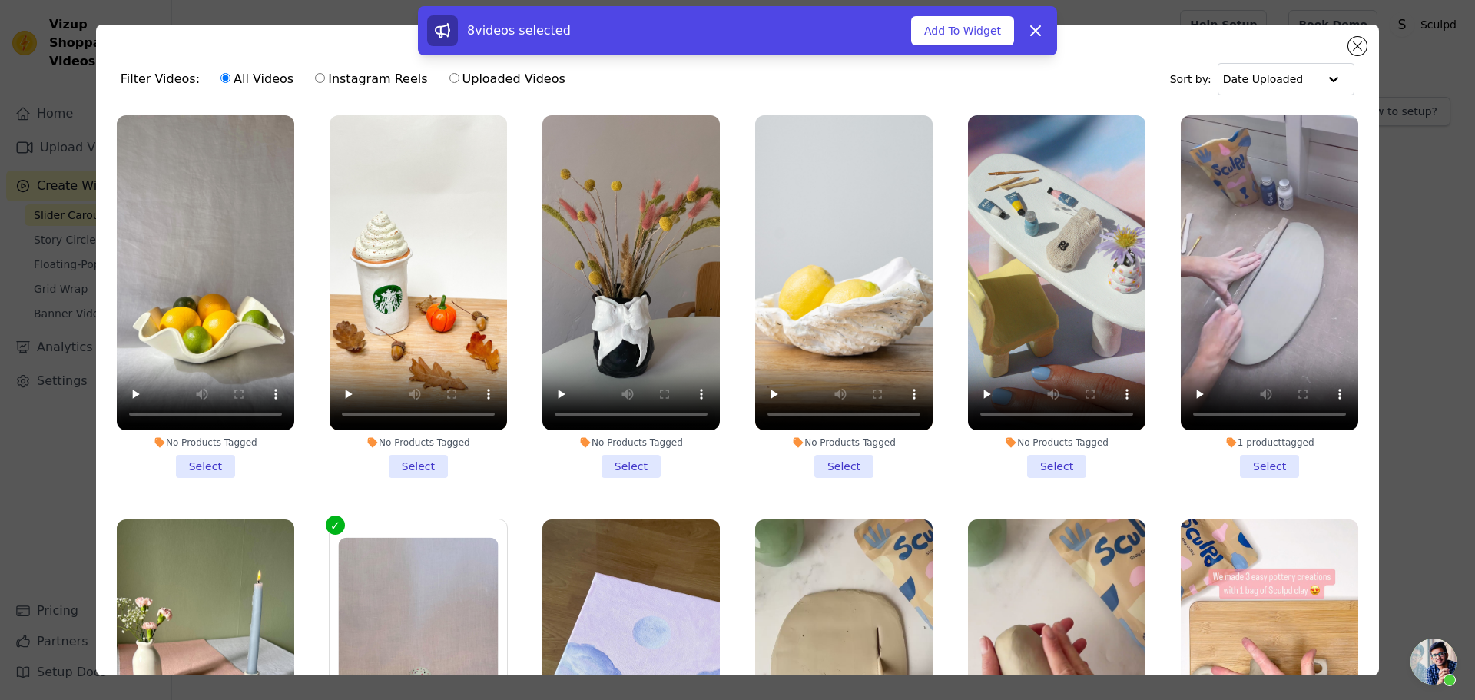
click at [1027, 569] on li "No Products Tagged Select" at bounding box center [1056, 700] width 177 height 363
click at [0, 0] on input "No Products Tagged Select" at bounding box center [0, 0] width 0 height 0
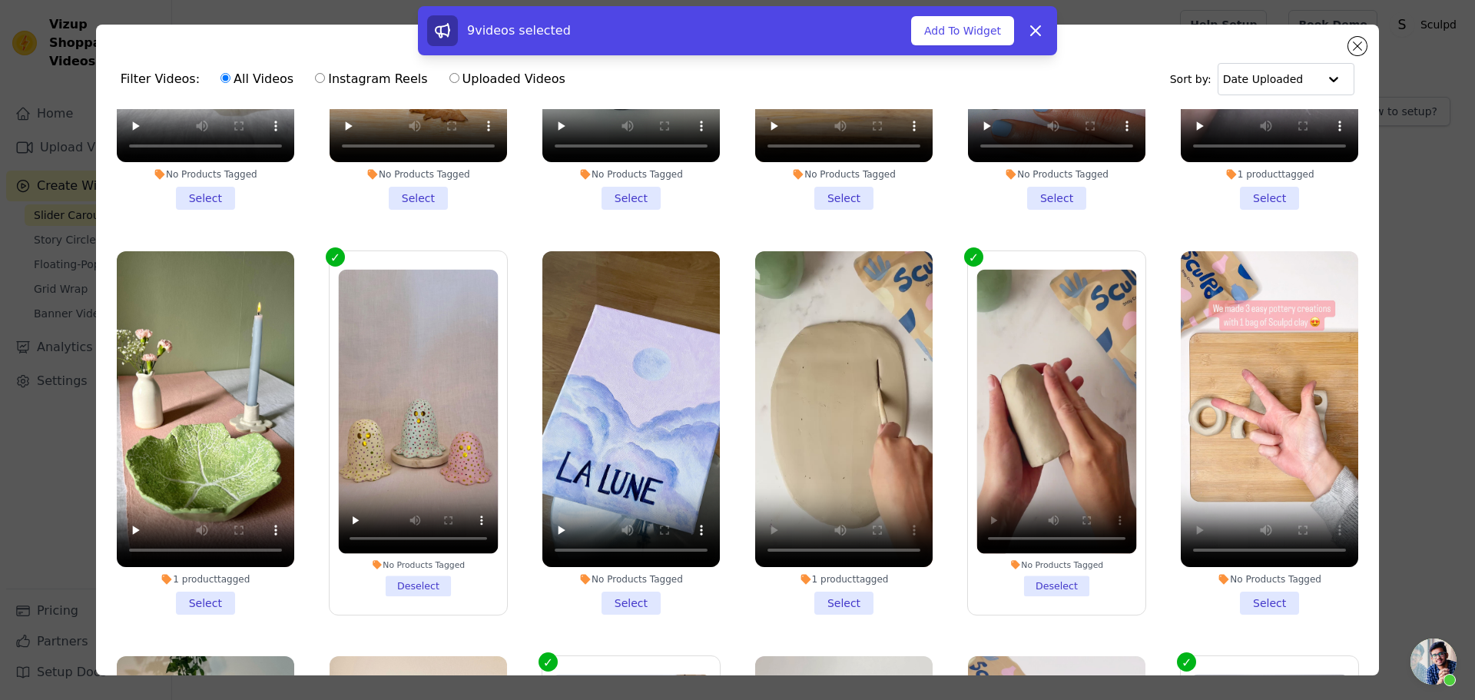
scroll to position [20952, 0]
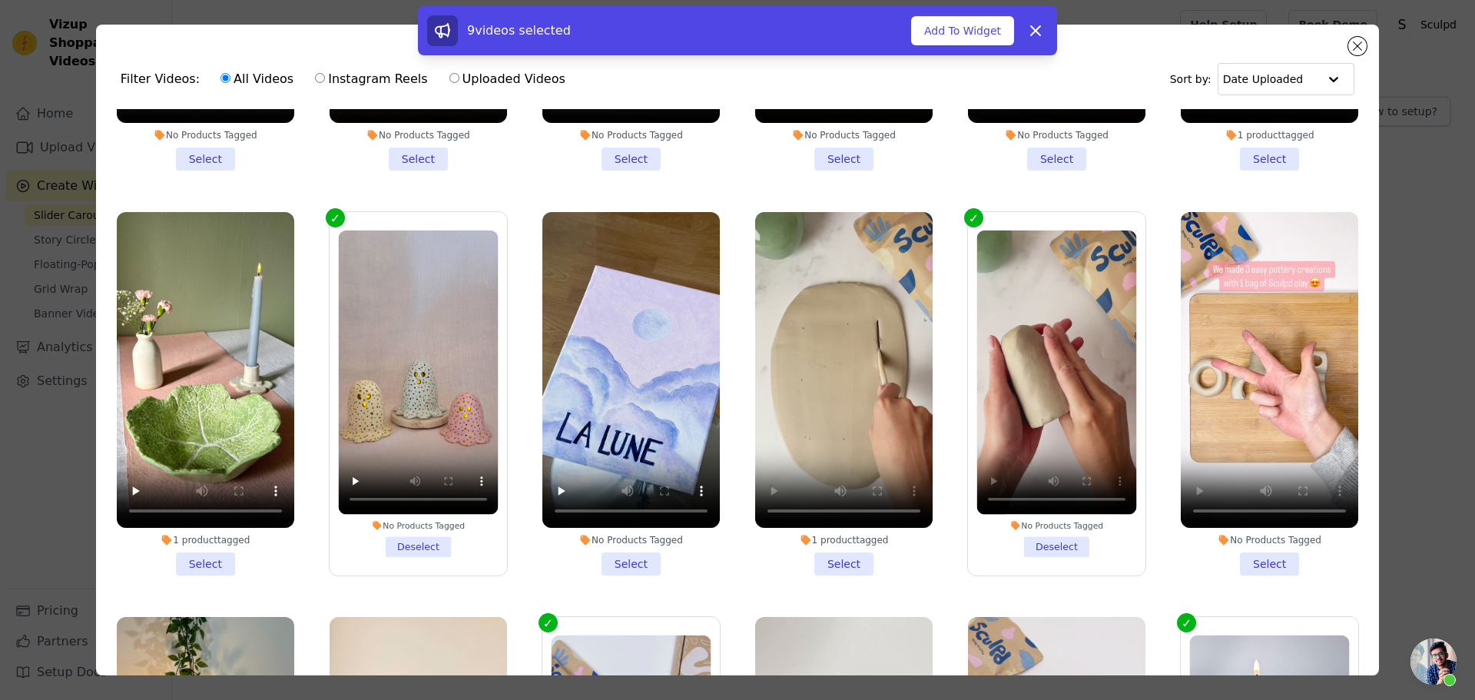
click at [0, 0] on input "No Products Tagged Deselect" at bounding box center [0, 0] width 0 height 0
click at [0, 0] on input "No Products Tagged Select" at bounding box center [0, 0] width 0 height 0
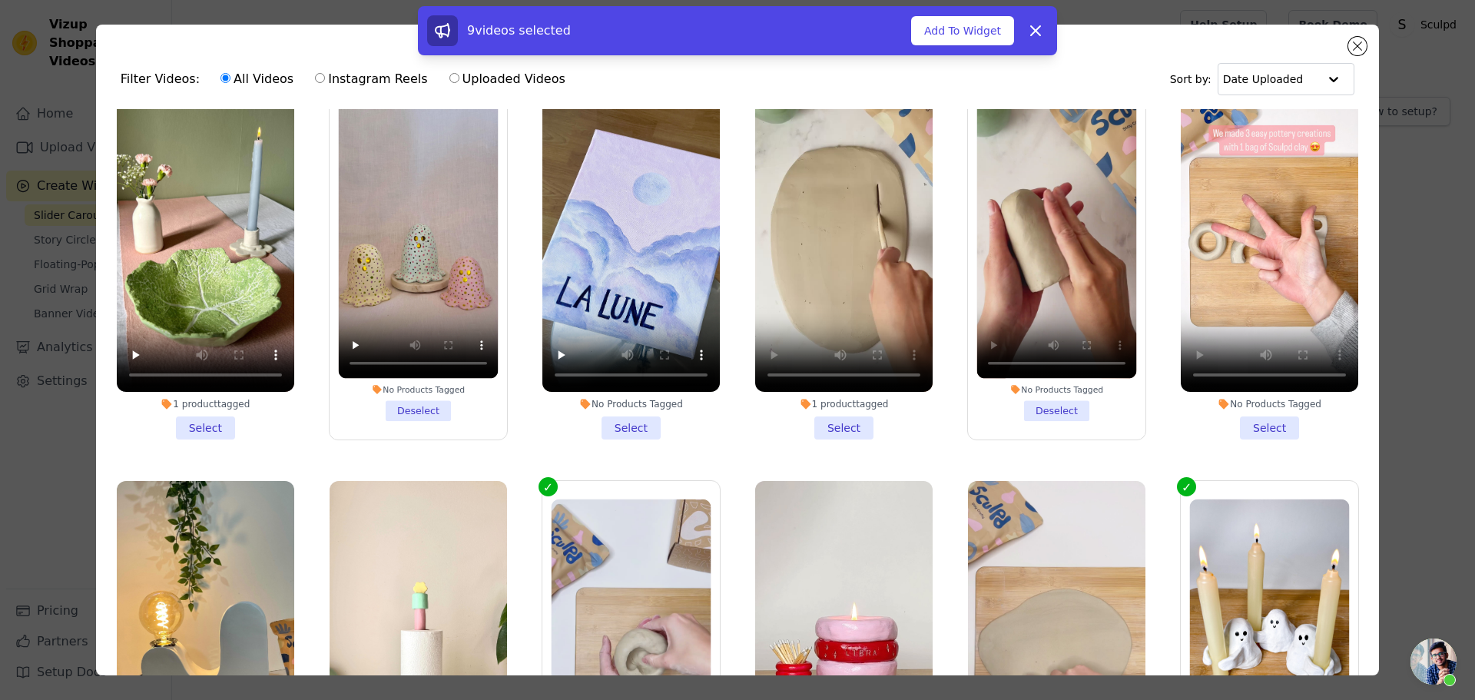
scroll to position [21106, 0]
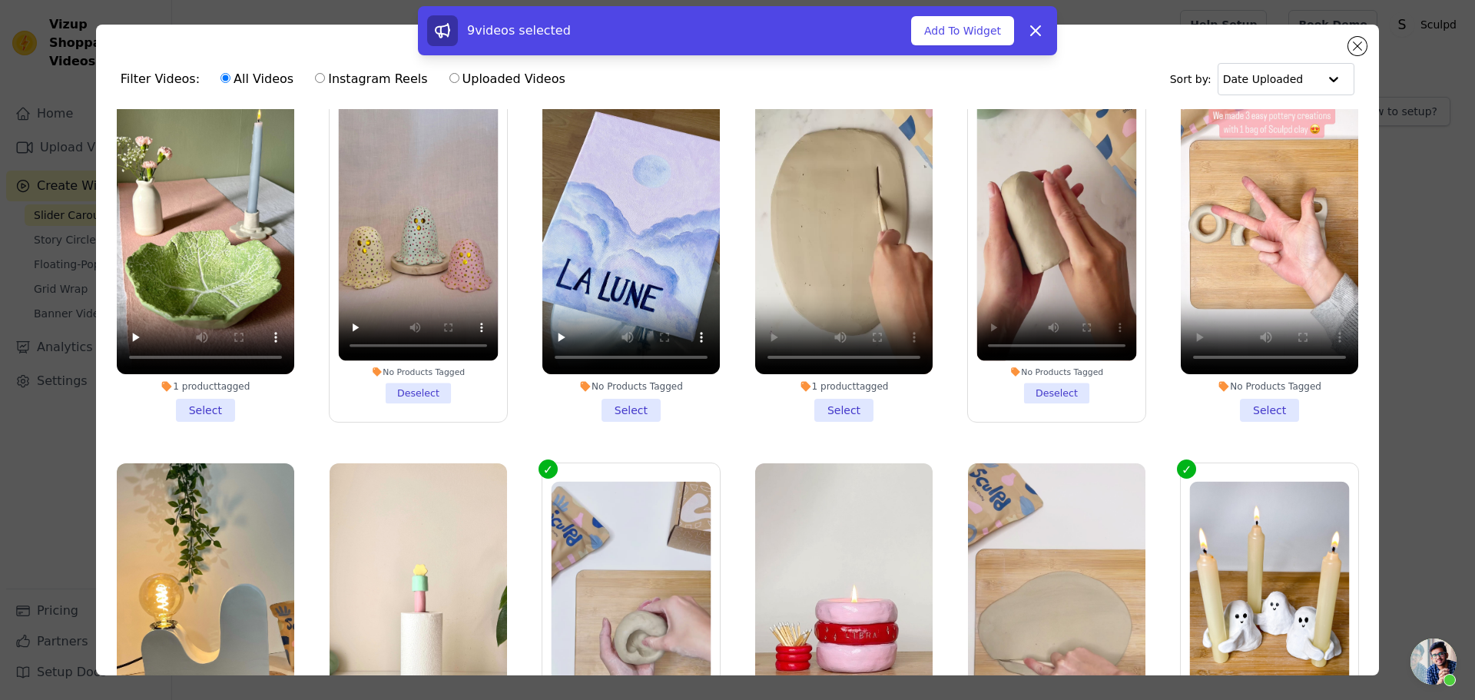
click at [625, 487] on li "No Products Tagged Deselect" at bounding box center [631, 645] width 160 height 327
click at [0, 0] on input "No Products Tagged Deselect" at bounding box center [0, 0] width 0 height 0
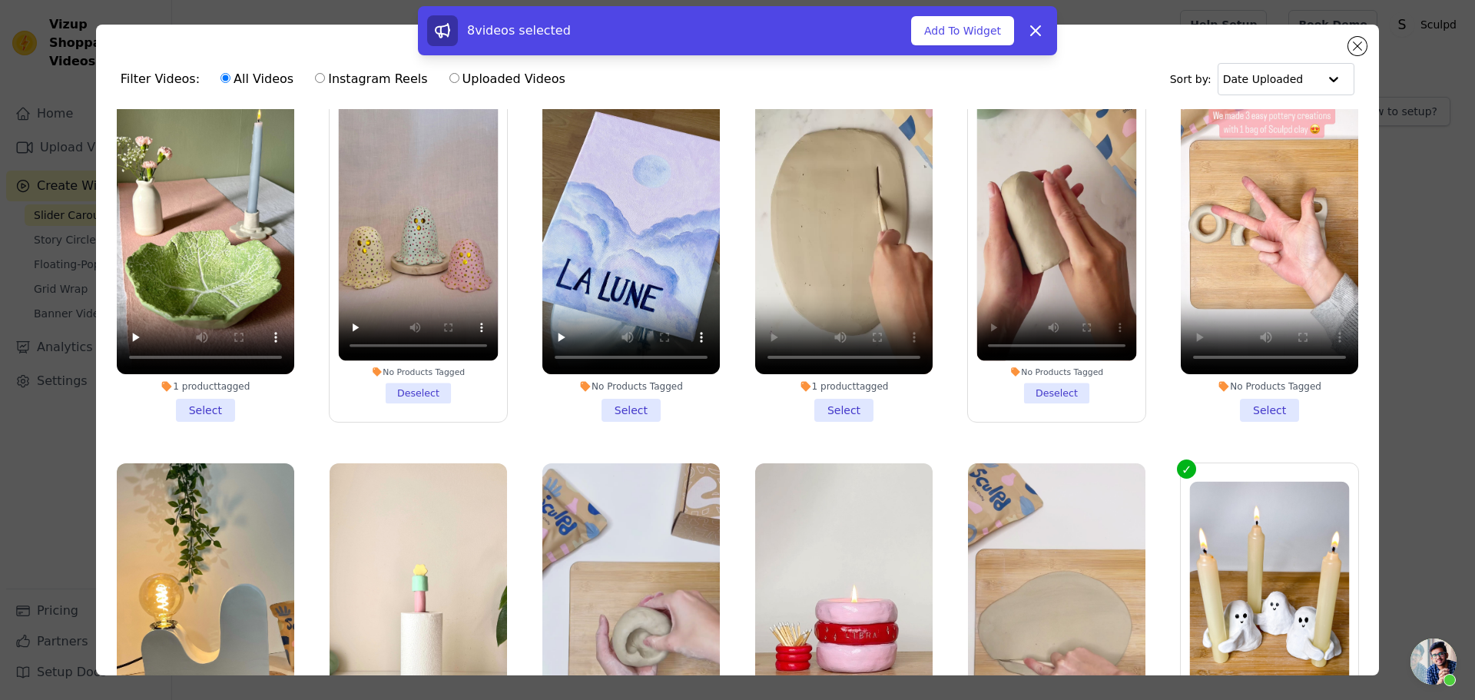
click at [631, 506] on li "No Products Tagged Select" at bounding box center [630, 644] width 177 height 363
click at [0, 0] on input "No Products Tagged Select" at bounding box center [0, 0] width 0 height 0
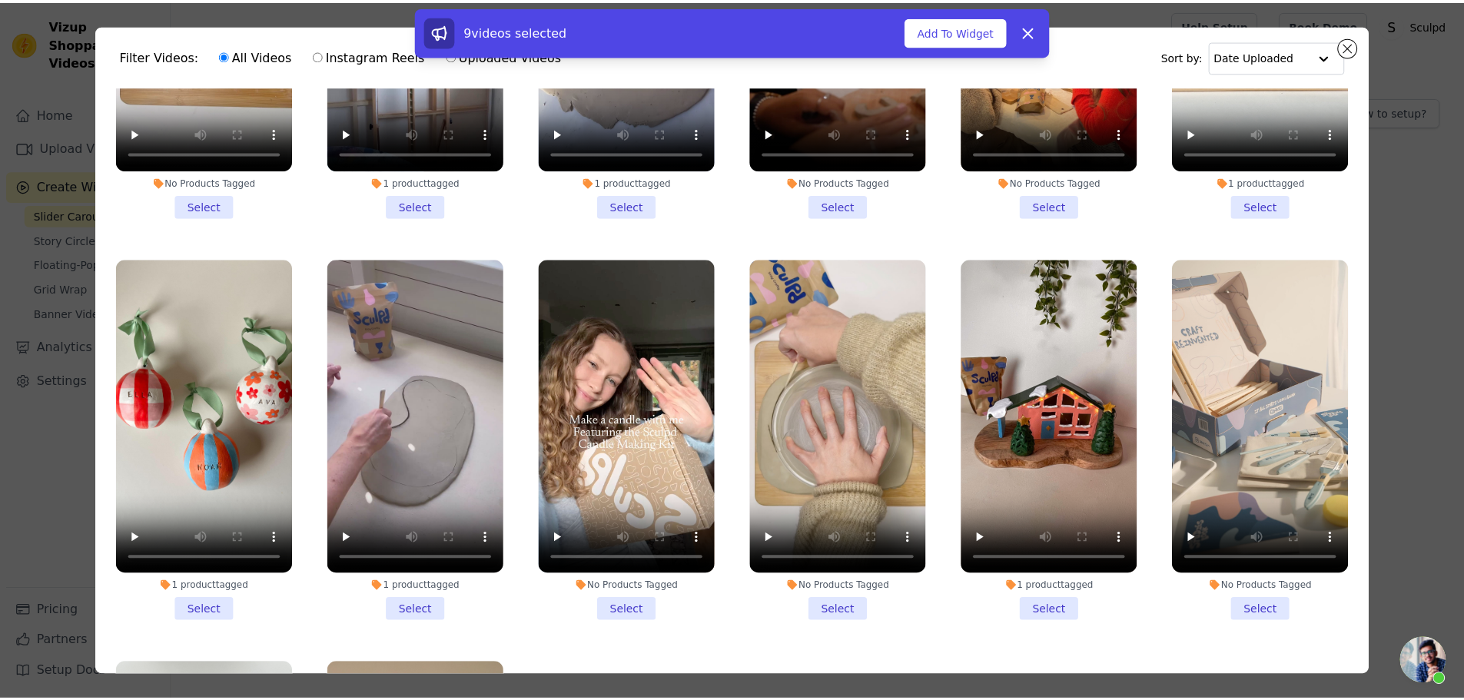
scroll to position [77, 0]
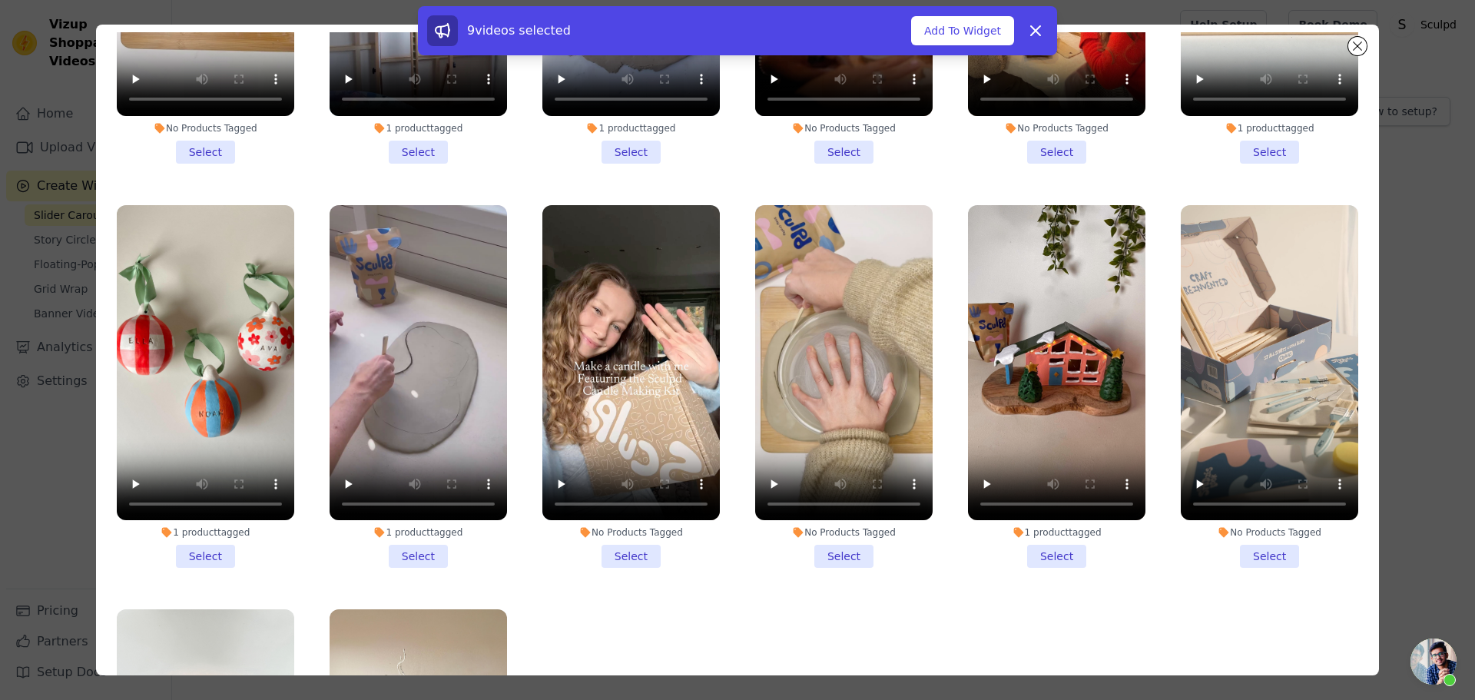
click at [0, 0] on input "No Products Tagged Select" at bounding box center [0, 0] width 0 height 0
click at [947, 36] on button "Add To Widget" at bounding box center [962, 30] width 103 height 29
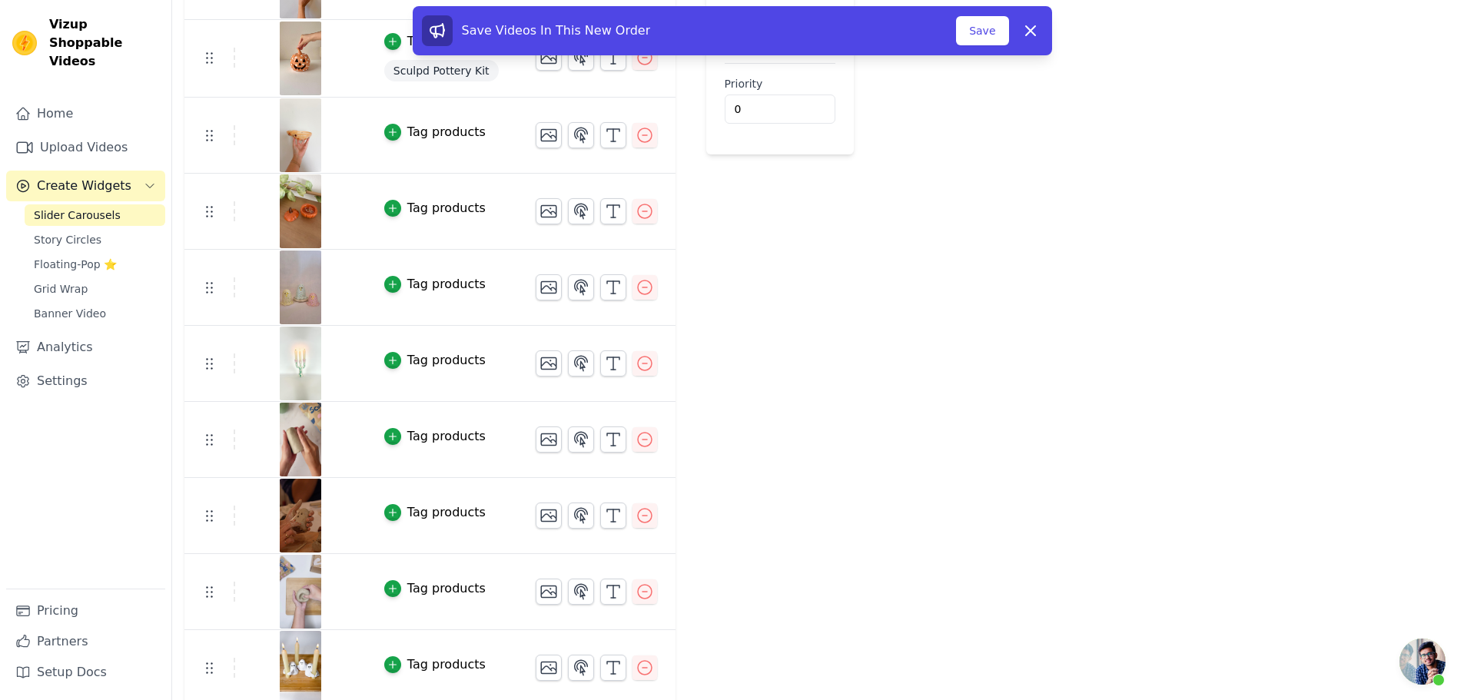
scroll to position [247, 0]
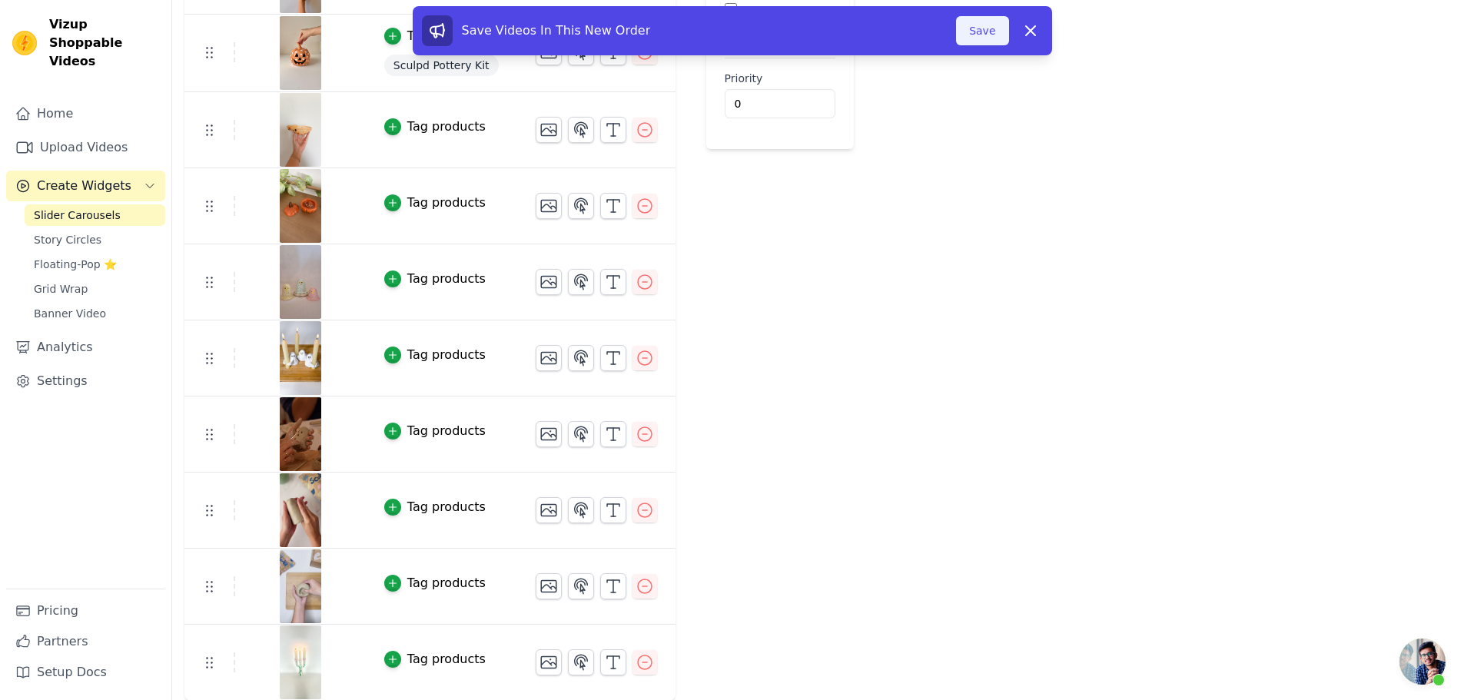
click at [978, 37] on button "Save" at bounding box center [982, 30] width 52 height 29
